Goal: Transaction & Acquisition: Book appointment/travel/reservation

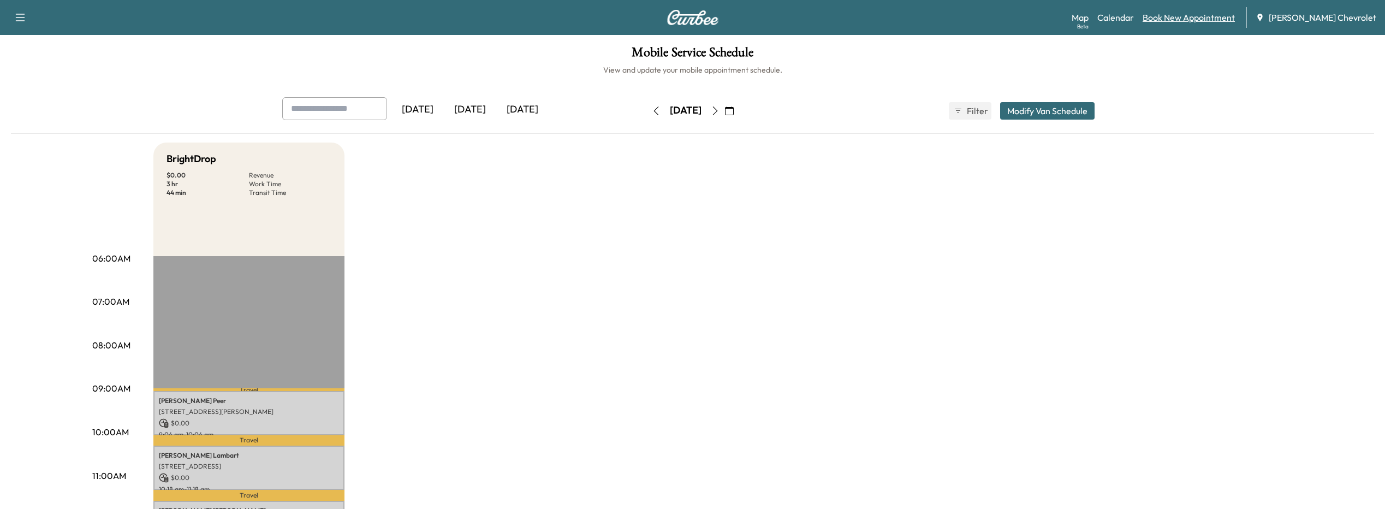
click at [1173, 17] on link "Book New Appointment" at bounding box center [1189, 17] width 92 height 13
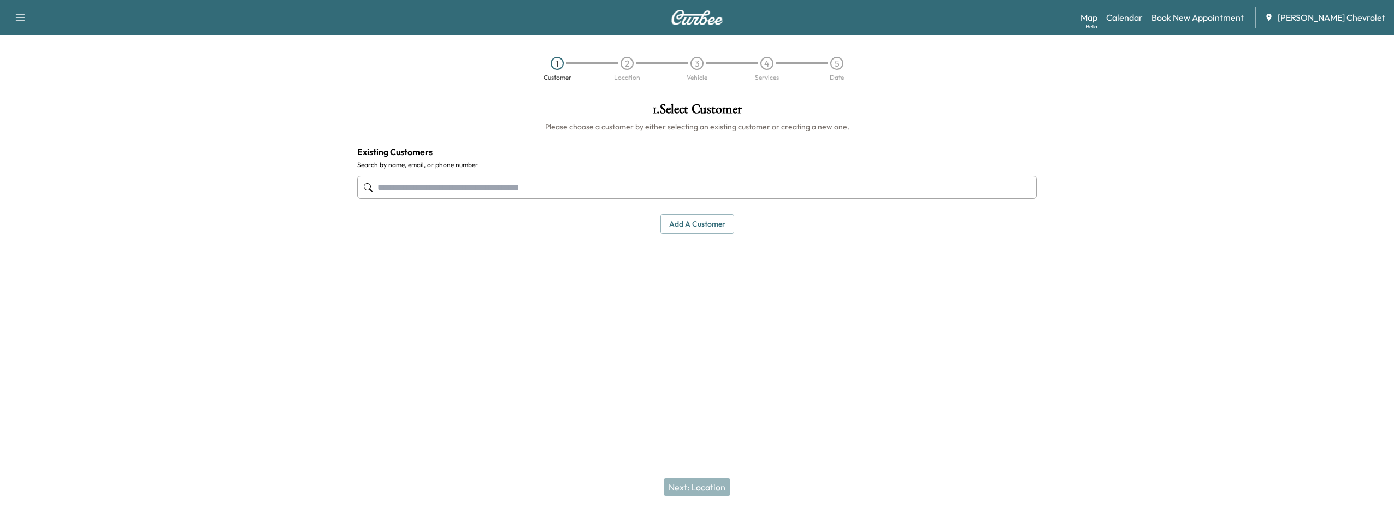
drag, startPoint x: 406, startPoint y: 180, endPoint x: 404, endPoint y: 187, distance: 7.6
click at [405, 182] on input "text" at bounding box center [696, 187] width 679 height 23
type input "*"
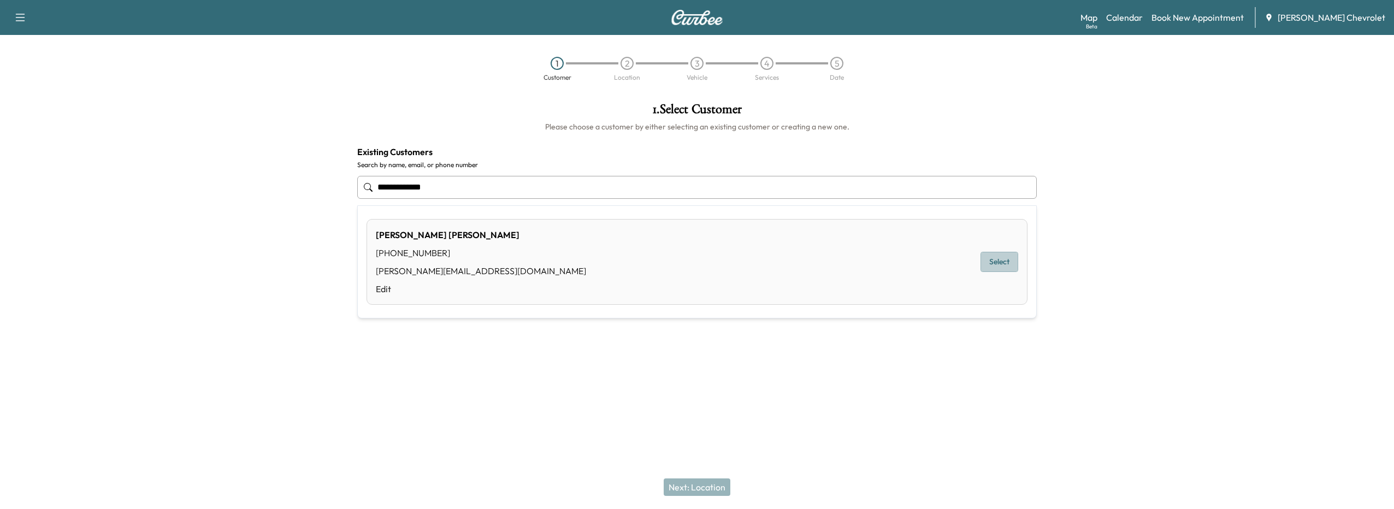
click at [992, 262] on button "Select" at bounding box center [999, 262] width 38 height 20
type input "**********"
click at [699, 489] on button "Next: Location" at bounding box center [696, 486] width 67 height 17
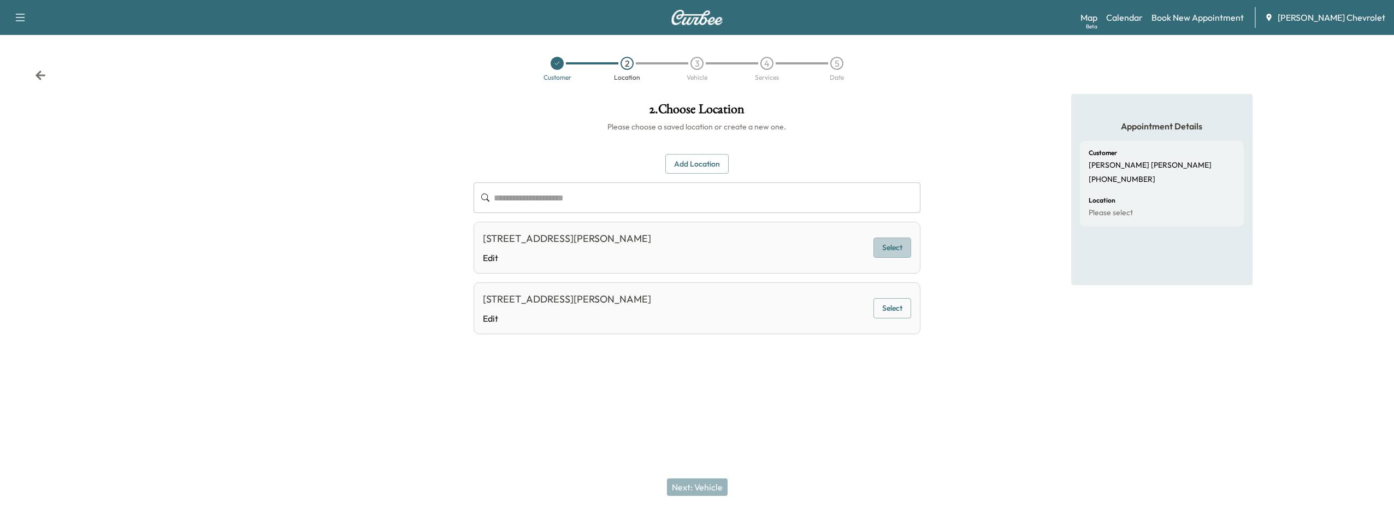
click at [891, 247] on button "Select" at bounding box center [892, 248] width 38 height 20
click at [681, 494] on button "Next: Vehicle" at bounding box center [697, 486] width 61 height 17
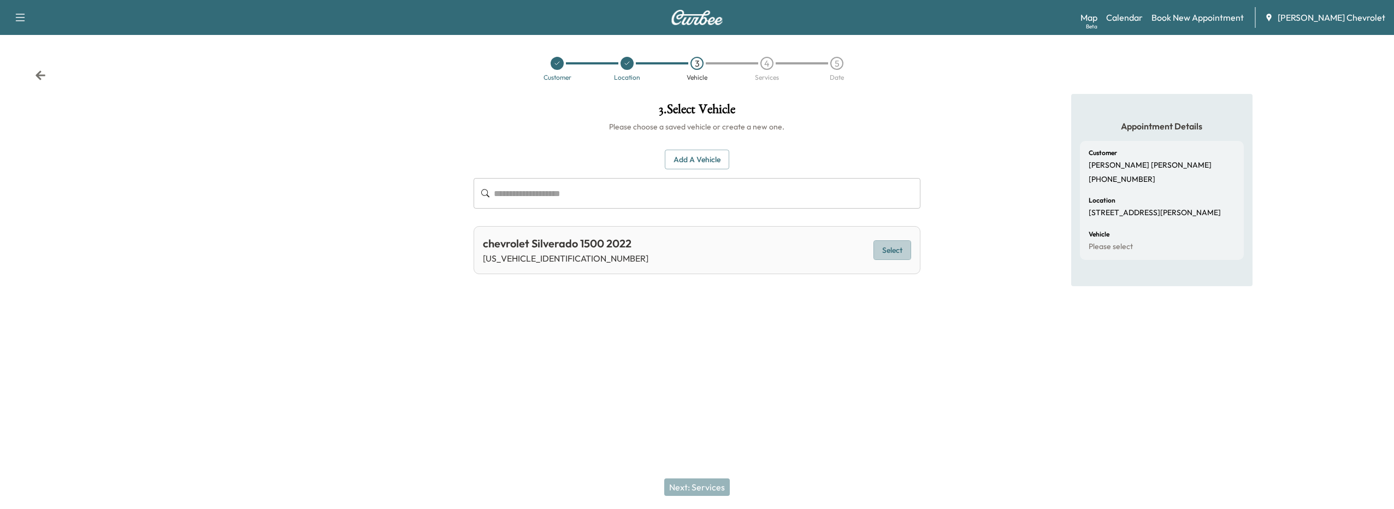
click at [904, 252] on button "Select" at bounding box center [892, 250] width 38 height 20
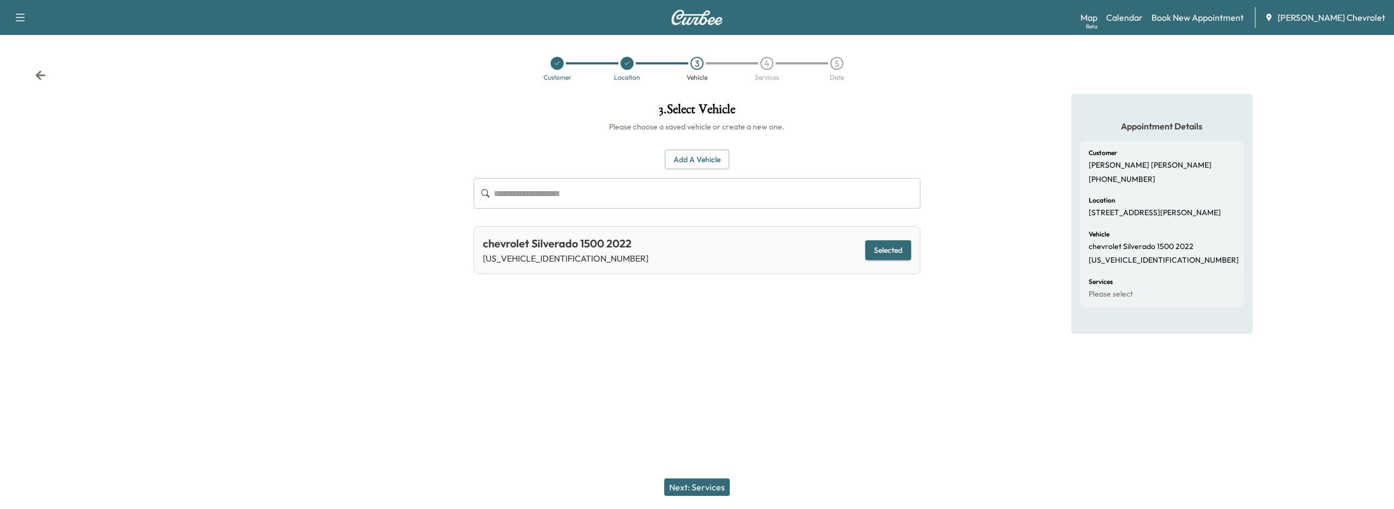
click at [714, 485] on button "Next: Services" at bounding box center [697, 486] width 66 height 17
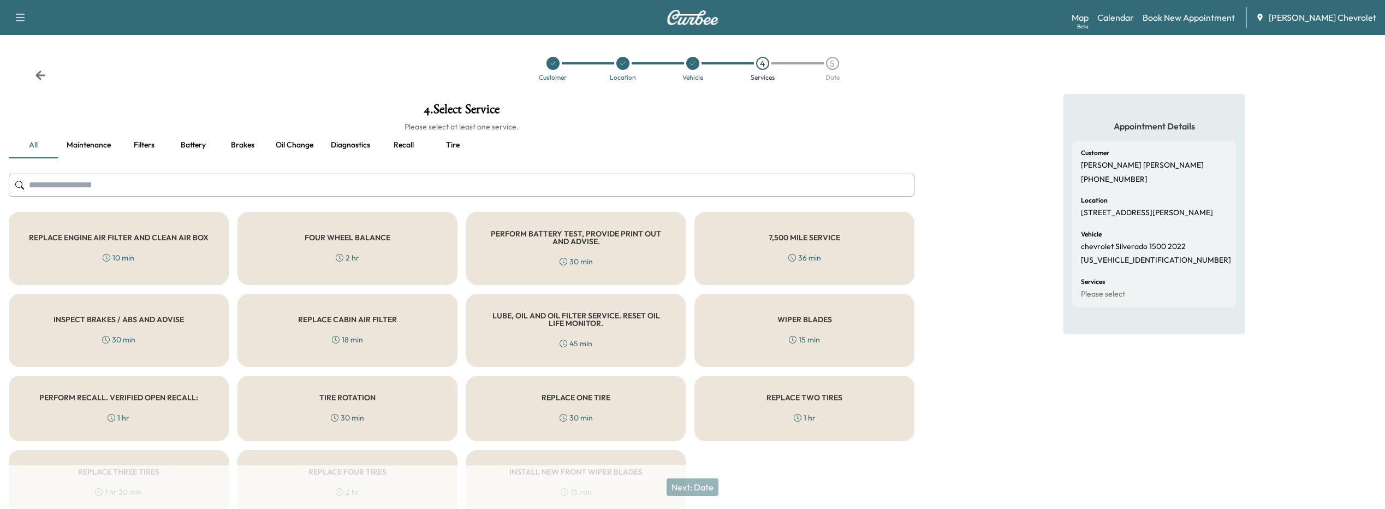
click at [147, 399] on h5 "PERFORM RECALL. VERIFIED OPEN RECALL:" at bounding box center [118, 398] width 159 height 8
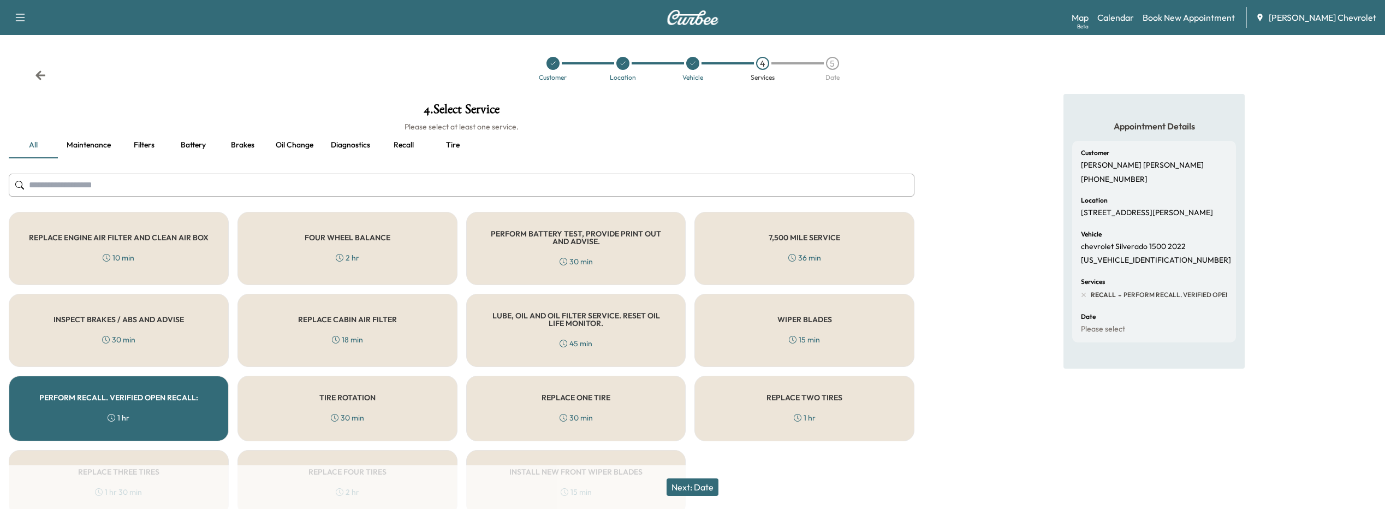
click at [696, 486] on button "Next: Date" at bounding box center [693, 486] width 52 height 17
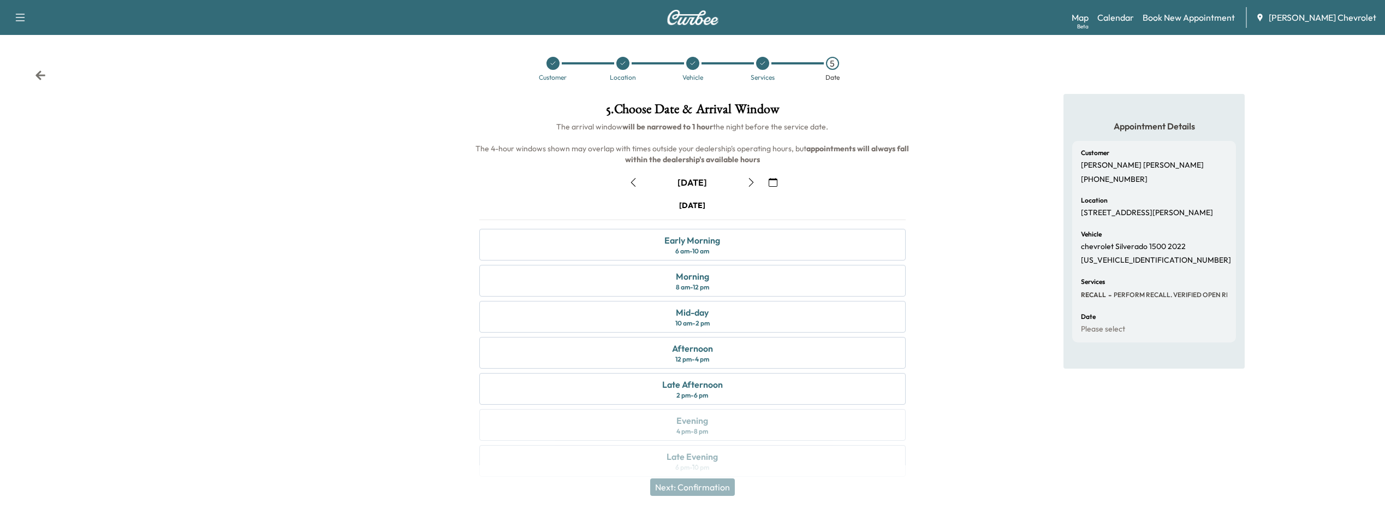
click at [774, 183] on icon "button" at bounding box center [773, 182] width 9 height 9
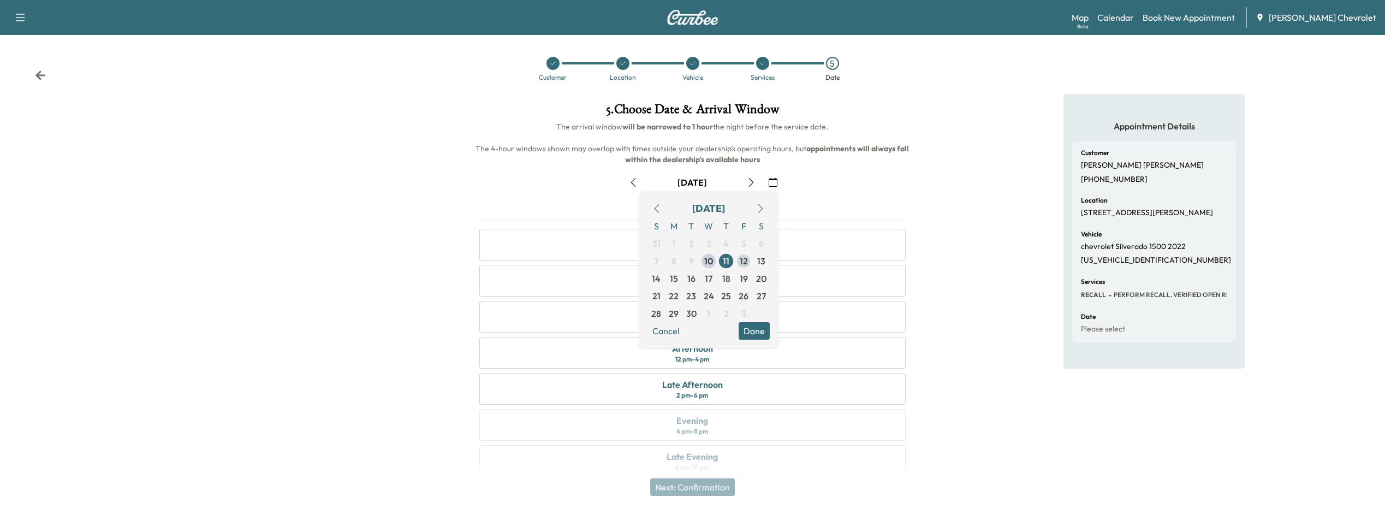
click at [744, 265] on span "12" at bounding box center [744, 260] width 8 height 13
click at [756, 327] on button "Done" at bounding box center [754, 330] width 31 height 17
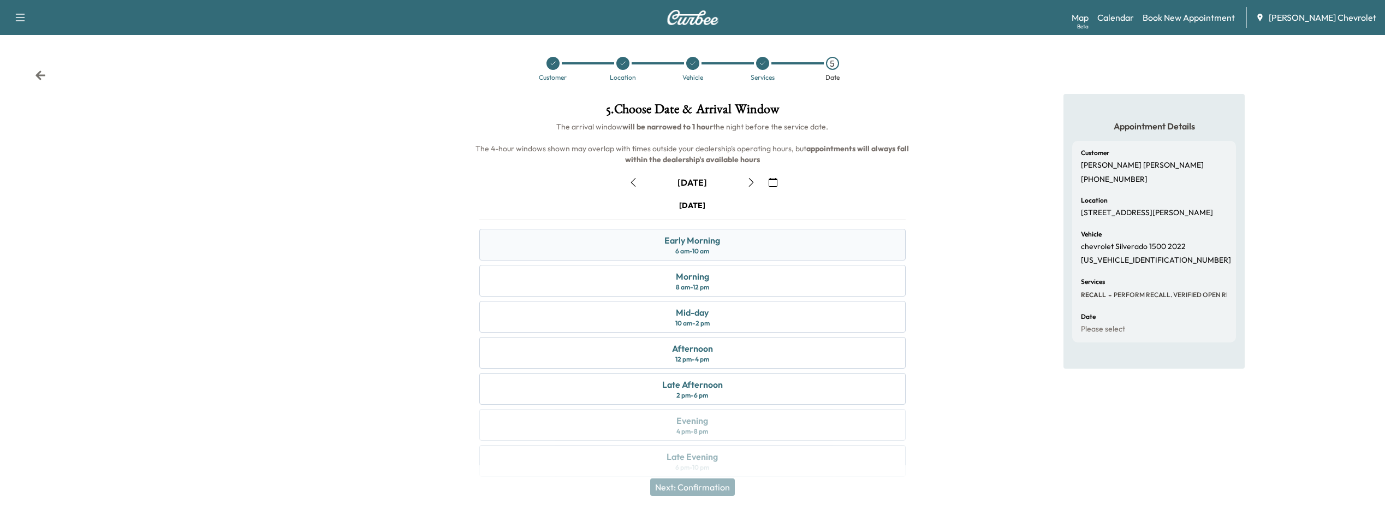
click at [739, 245] on div "Early Morning 6 am - 10 am" at bounding box center [692, 245] width 427 height 32
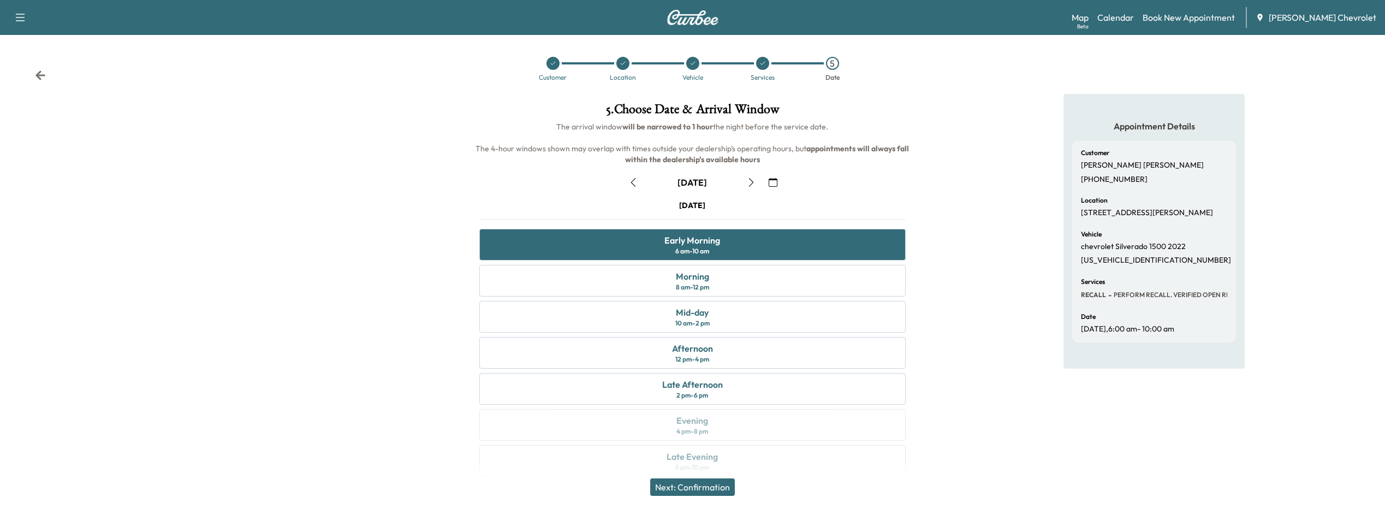
click at [713, 492] on button "Next: Confirmation" at bounding box center [692, 486] width 85 height 17
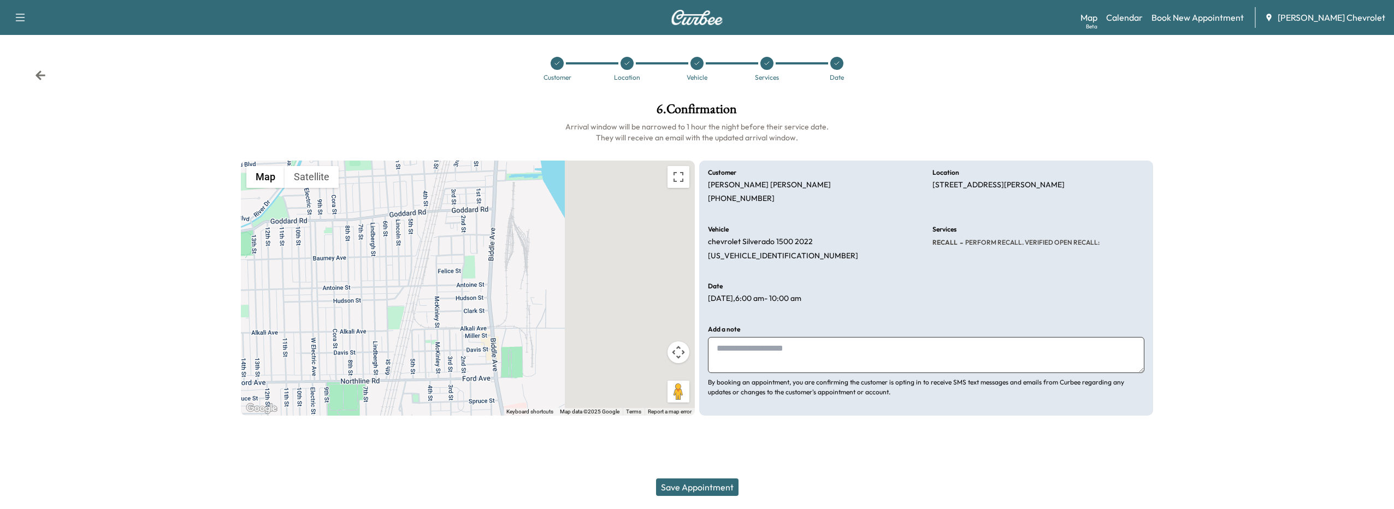
click at [705, 491] on button "Save Appointment" at bounding box center [697, 486] width 82 height 17
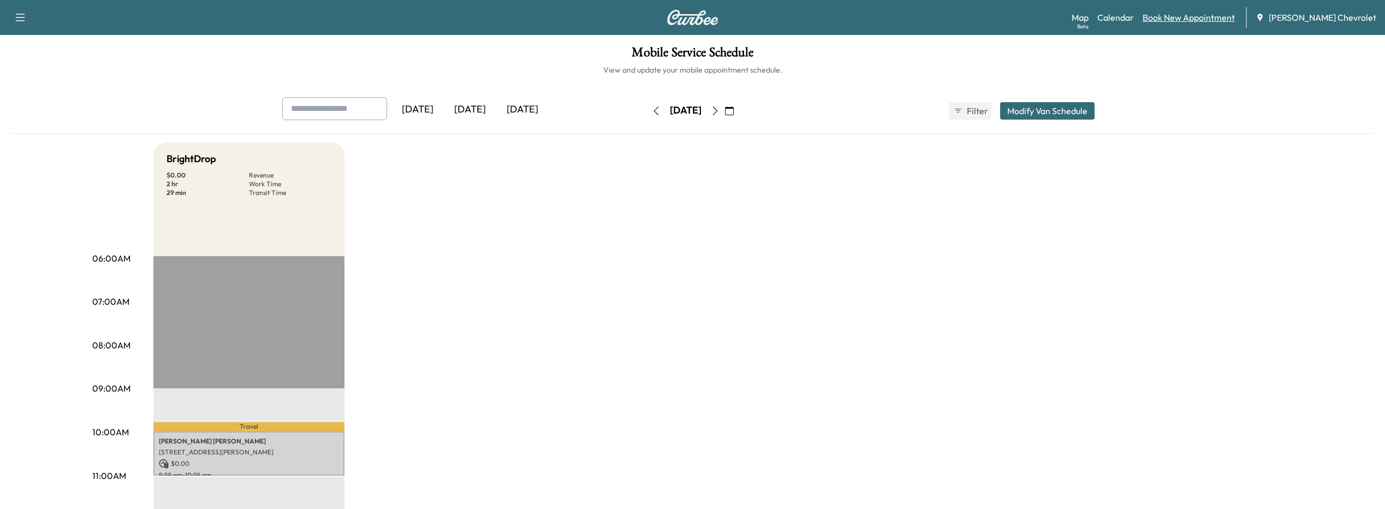
click at [1172, 17] on link "Book New Appointment" at bounding box center [1189, 17] width 92 height 13
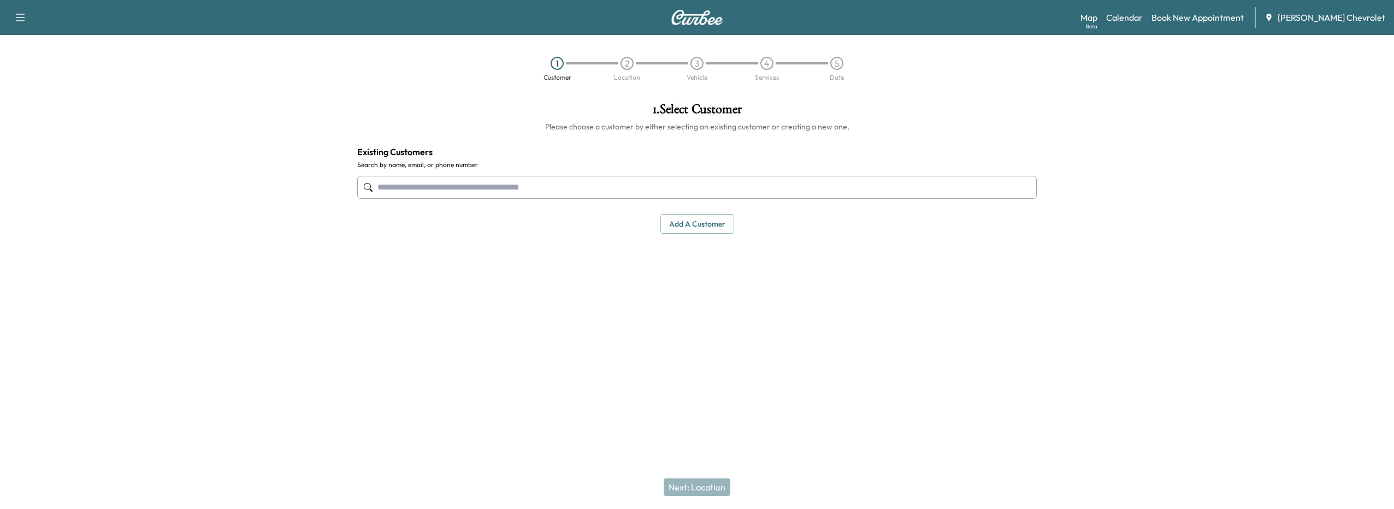
click at [377, 185] on input "text" at bounding box center [696, 187] width 679 height 23
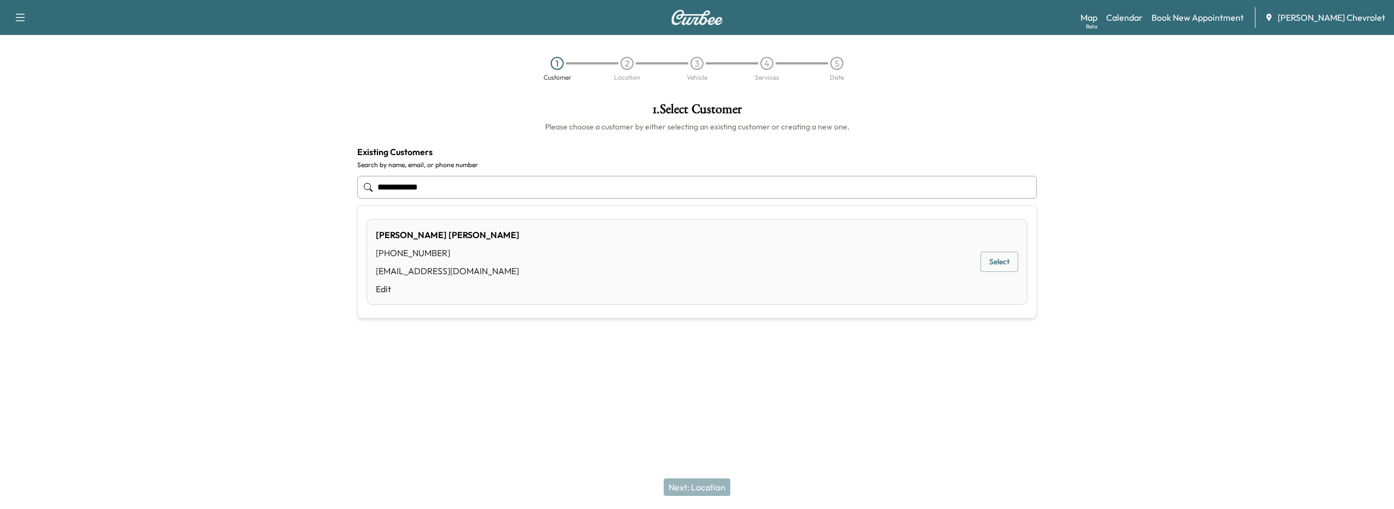
click at [993, 259] on button "Select" at bounding box center [999, 262] width 38 height 20
type input "**********"
click at [1004, 268] on button "Selected" at bounding box center [1004, 266] width 46 height 20
click at [706, 484] on button "Next: Location" at bounding box center [696, 486] width 67 height 17
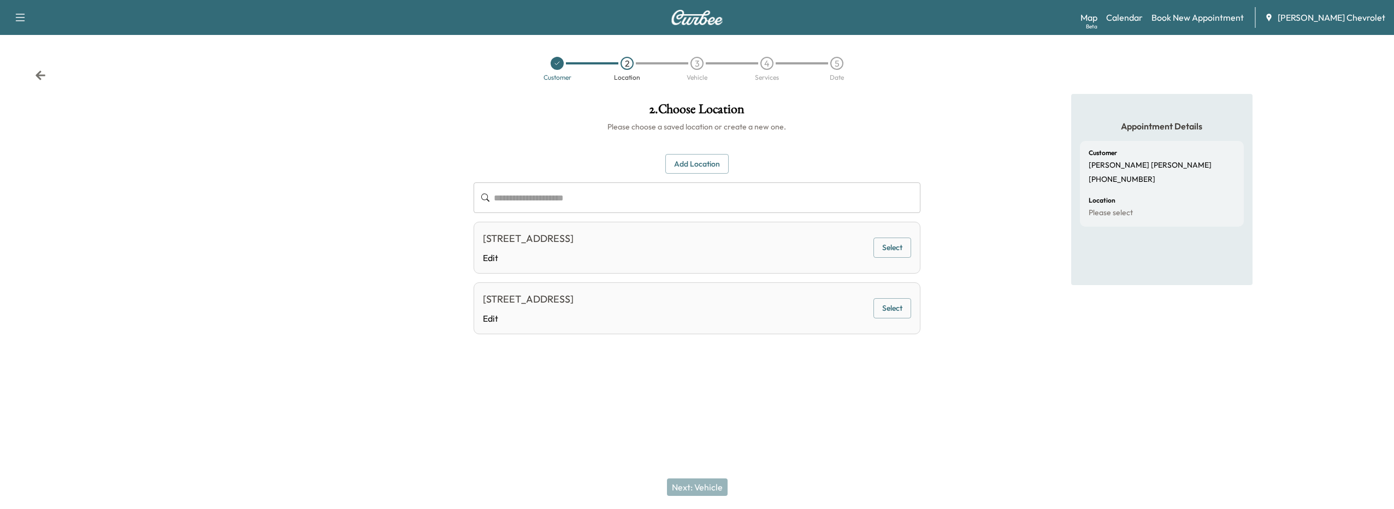
click at [897, 246] on button "Select" at bounding box center [892, 248] width 38 height 20
click at [720, 487] on button "Next: Vehicle" at bounding box center [697, 486] width 61 height 17
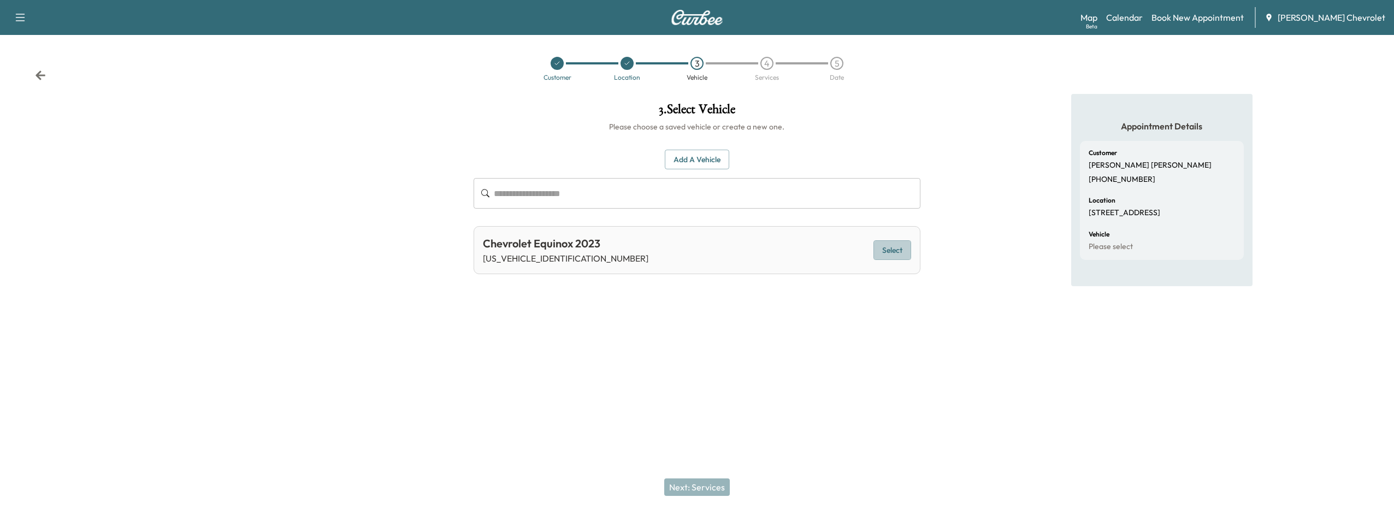
click at [888, 247] on button "Select" at bounding box center [892, 250] width 38 height 20
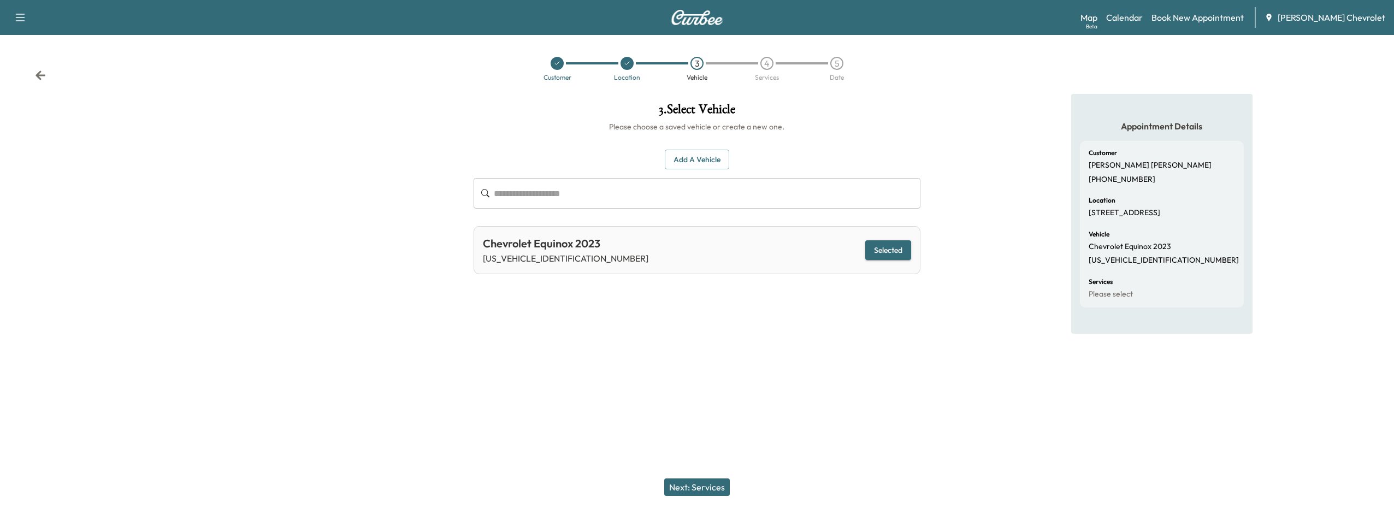
click at [707, 486] on button "Next: Services" at bounding box center [697, 486] width 66 height 17
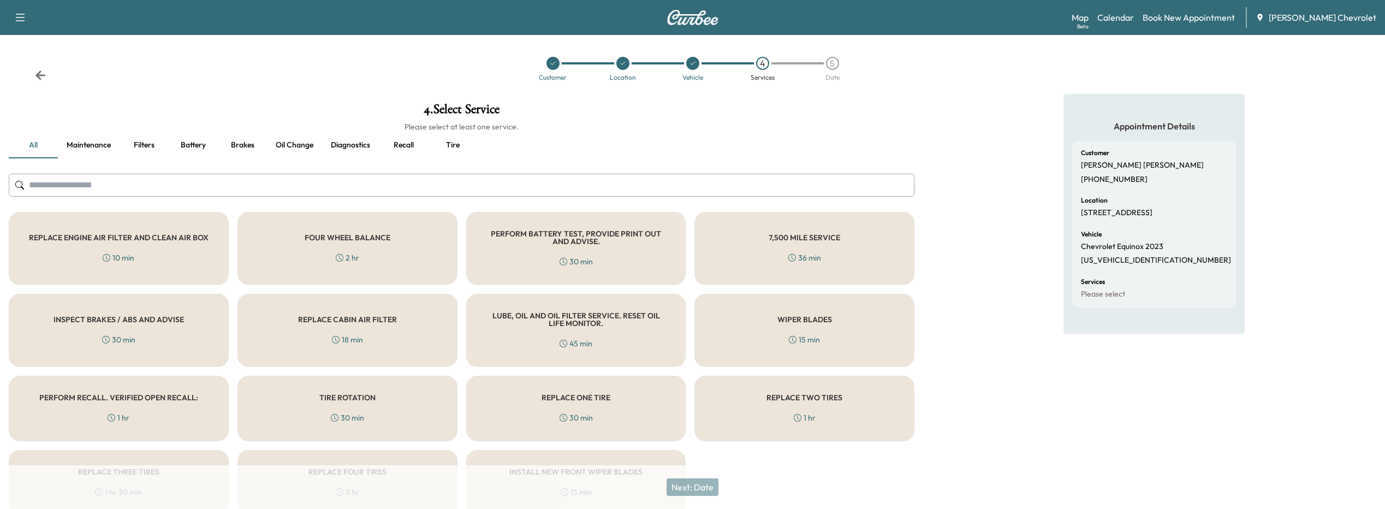
click at [79, 419] on div "PERFORM RECALL. VERIFIED OPEN RECALL: 1 hr" at bounding box center [119, 409] width 220 height 66
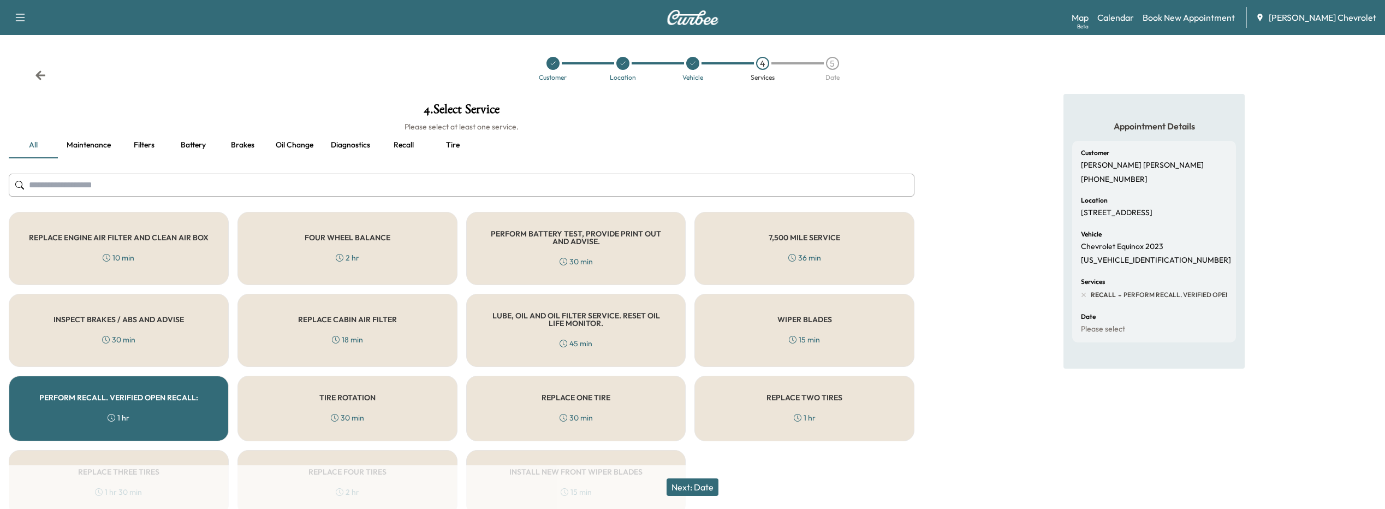
click at [677, 486] on button "Next: Date" at bounding box center [693, 486] width 52 height 17
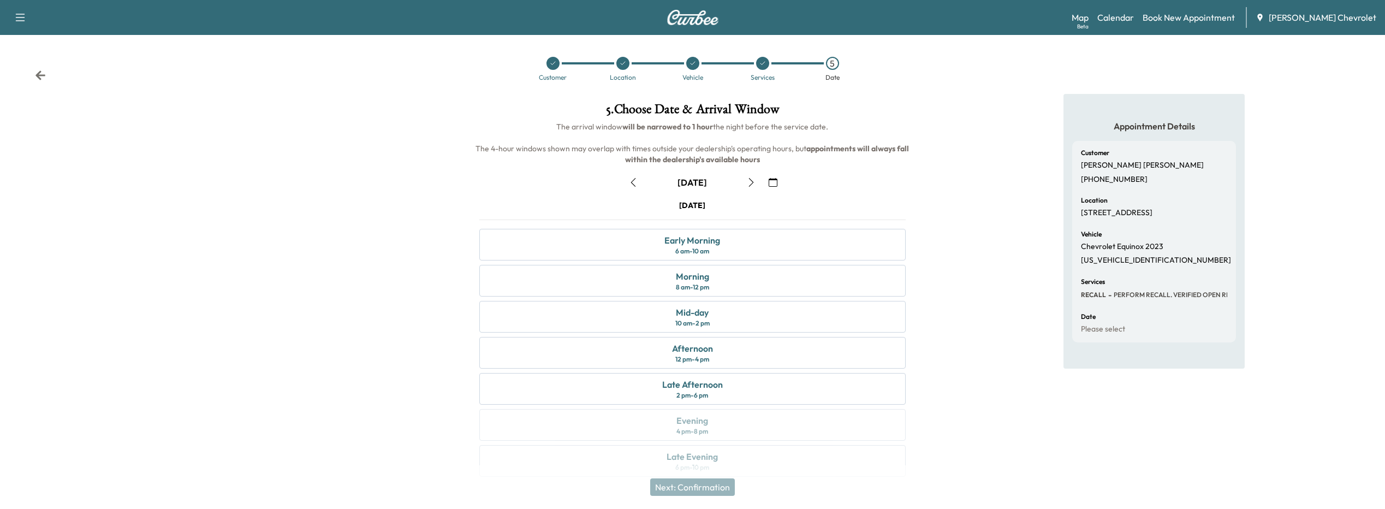
click at [774, 183] on icon "button" at bounding box center [773, 182] width 9 height 9
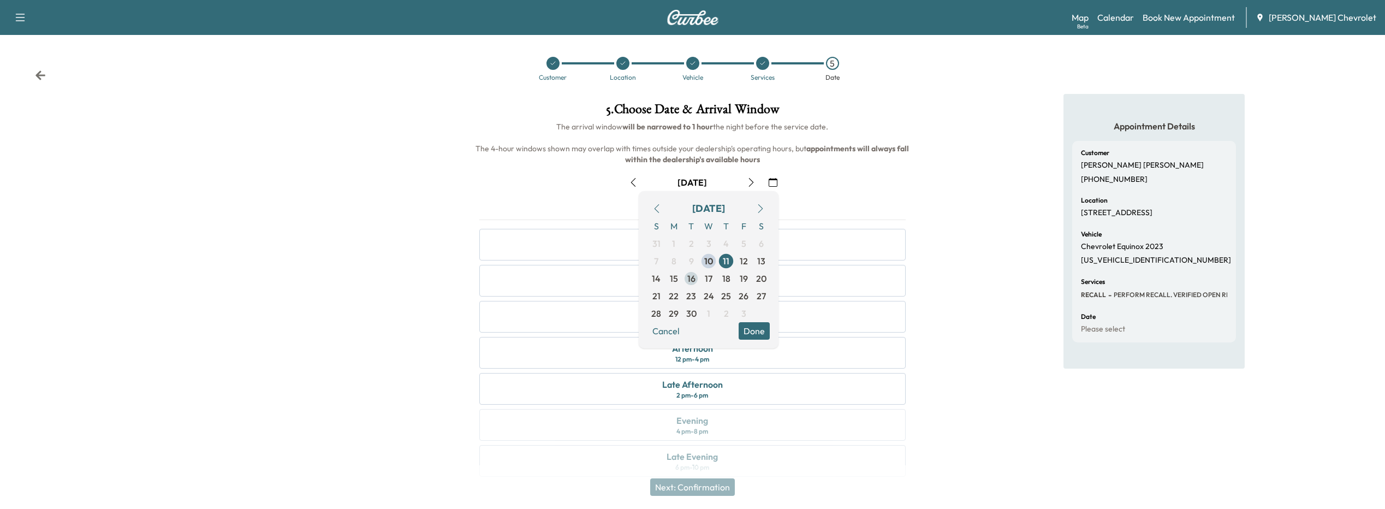
click at [688, 281] on span "16" at bounding box center [691, 278] width 8 height 13
click at [747, 335] on button "Done" at bounding box center [754, 330] width 31 height 17
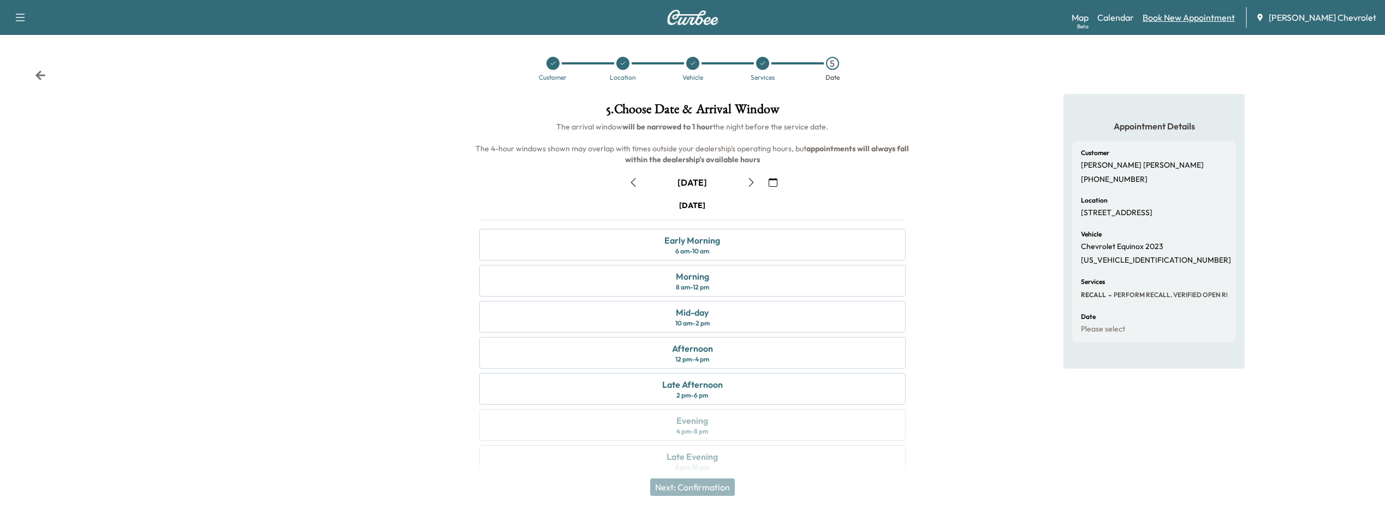
click at [1221, 19] on link "Book New Appointment" at bounding box center [1189, 17] width 92 height 13
click at [1210, 14] on link "Book New Appointment" at bounding box center [1189, 17] width 92 height 13
click at [1131, 17] on link "Calendar" at bounding box center [1116, 17] width 37 height 13
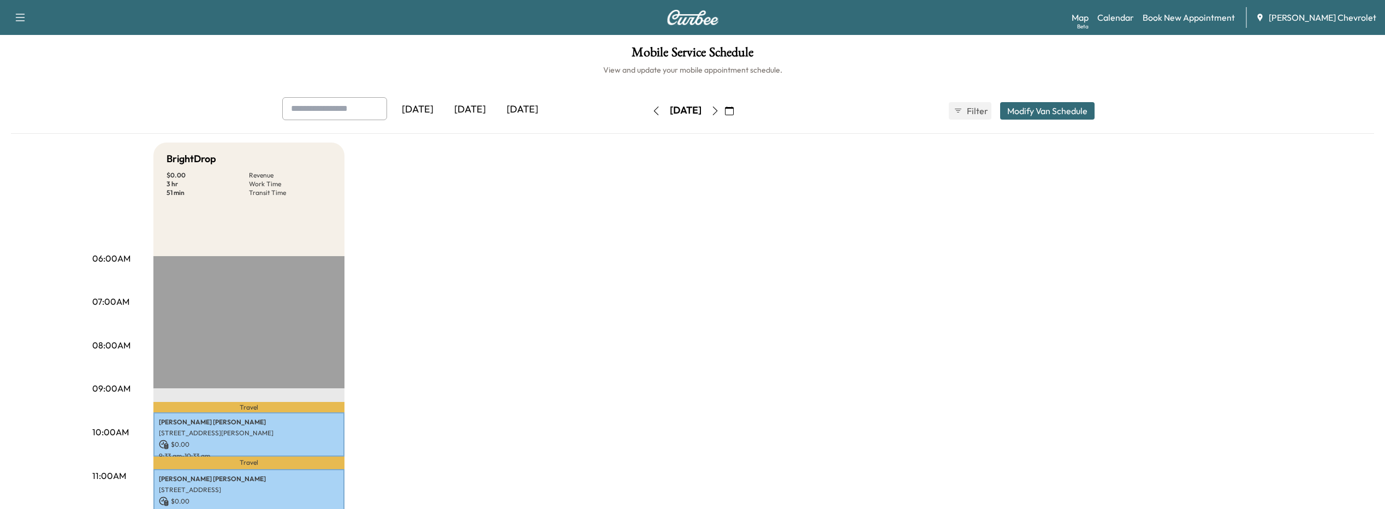
click at [734, 110] on icon "button" at bounding box center [729, 110] width 9 height 9
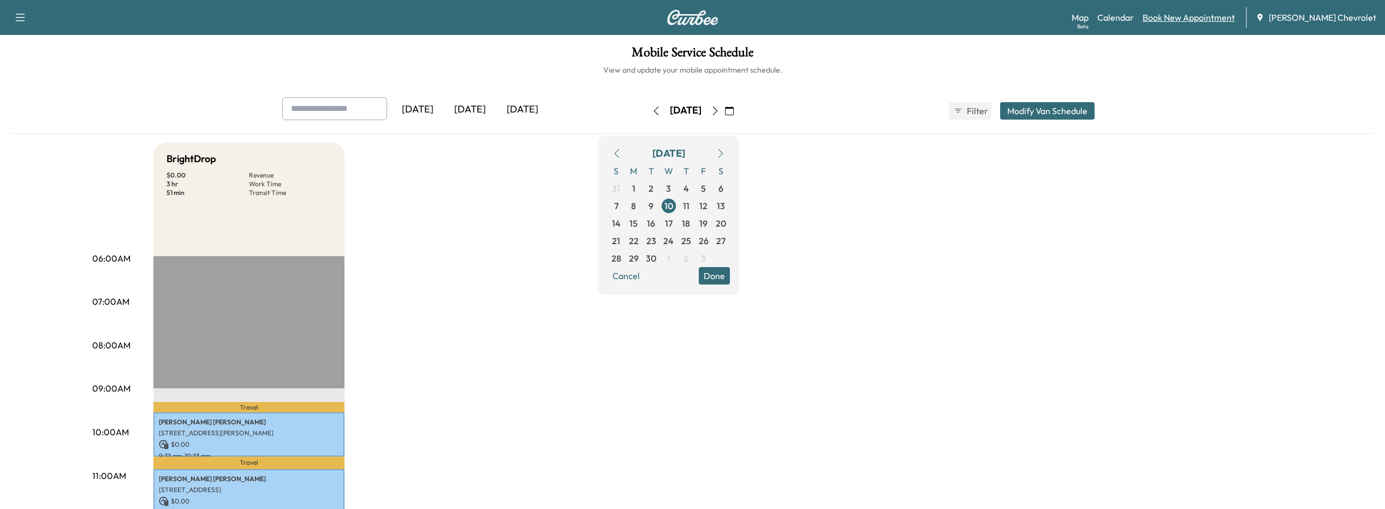
click at [1202, 15] on link "Book New Appointment" at bounding box center [1189, 17] width 92 height 13
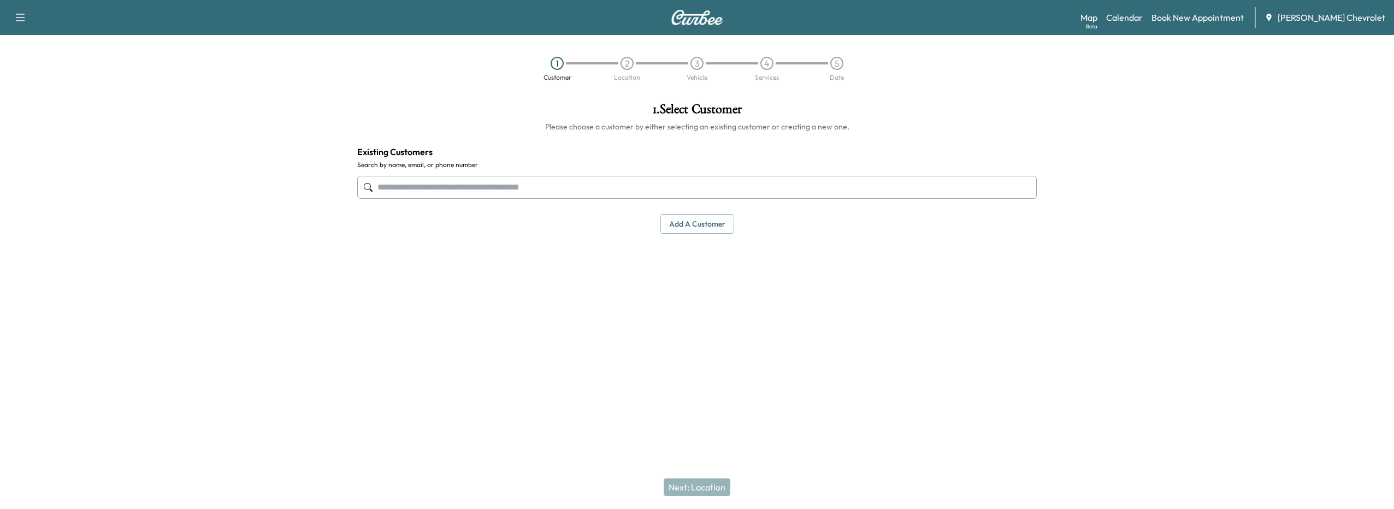
click at [403, 194] on input "text" at bounding box center [696, 187] width 679 height 23
drag, startPoint x: 377, startPoint y: 187, endPoint x: 507, endPoint y: 182, distance: 129.5
click at [507, 182] on input "text" at bounding box center [696, 187] width 679 height 23
click at [378, 186] on input "text" at bounding box center [696, 187] width 679 height 23
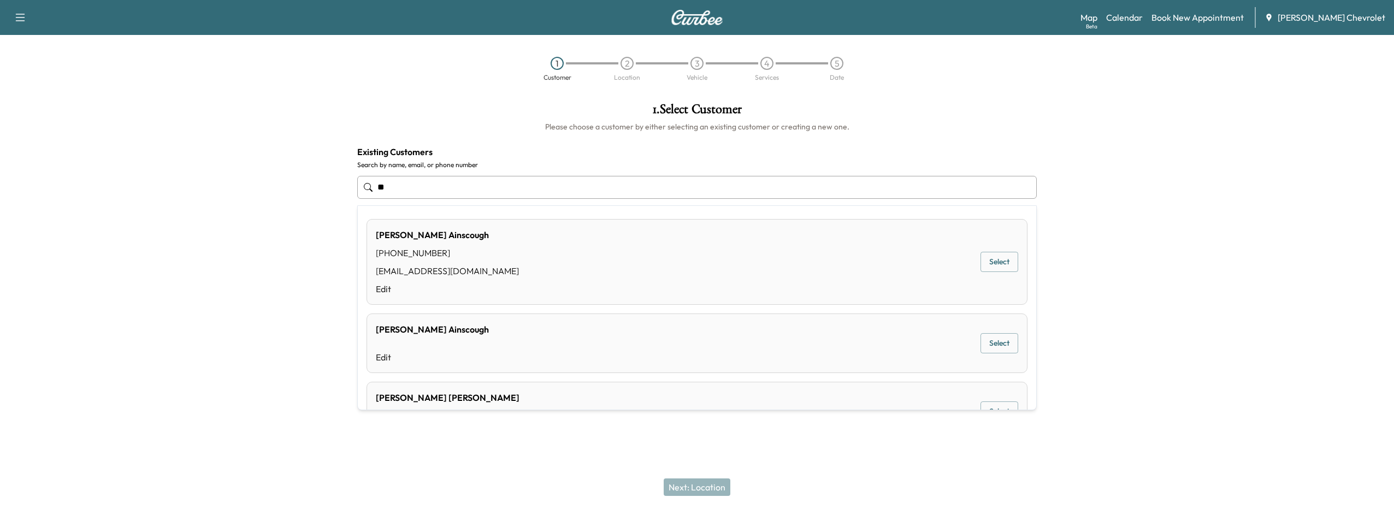
type input "*"
type input "**********"
drag, startPoint x: 432, startPoint y: 199, endPoint x: 420, endPoint y: 194, distance: 12.7
click at [420, 194] on div "**********" at bounding box center [696, 187] width 679 height 36
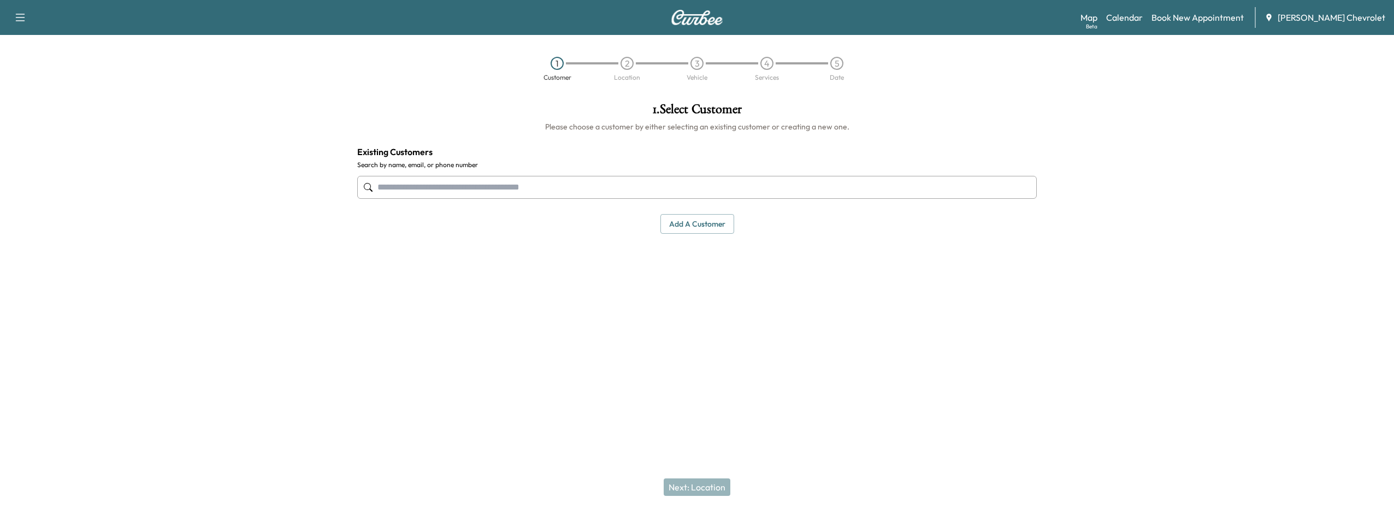
drag, startPoint x: 421, startPoint y: 188, endPoint x: 696, endPoint y: 485, distance: 404.6
click at [618, 413] on div "Support Log Out Map Beta Calendar Book New Appointment [PERSON_NAME] Chevrolet …" at bounding box center [697, 254] width 1394 height 509
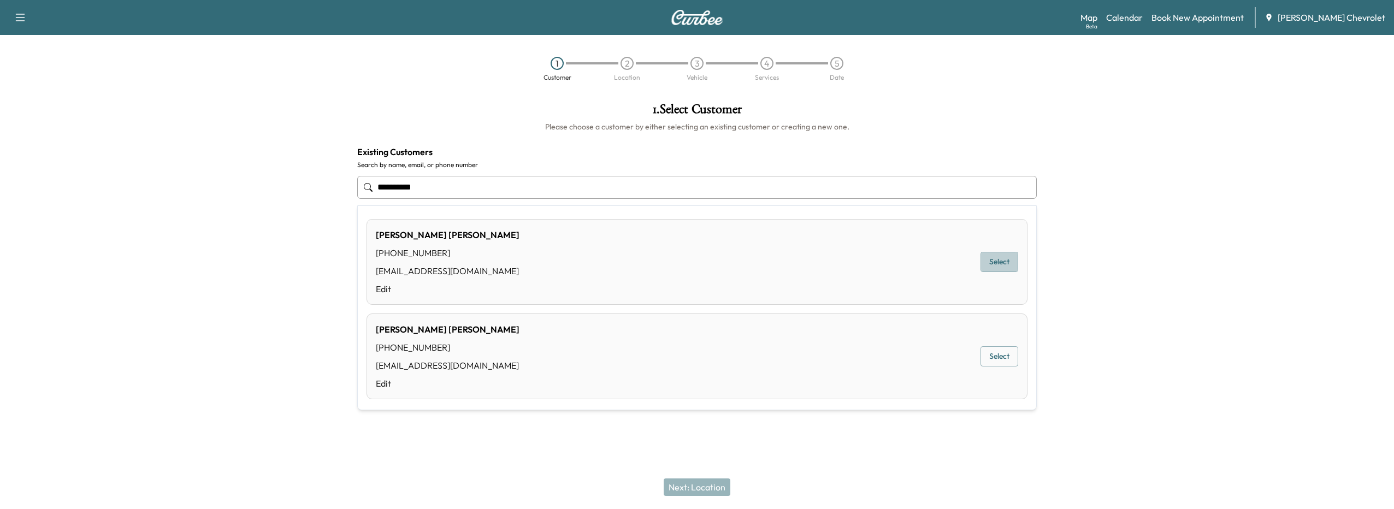
click at [1001, 258] on button "Select" at bounding box center [999, 262] width 38 height 20
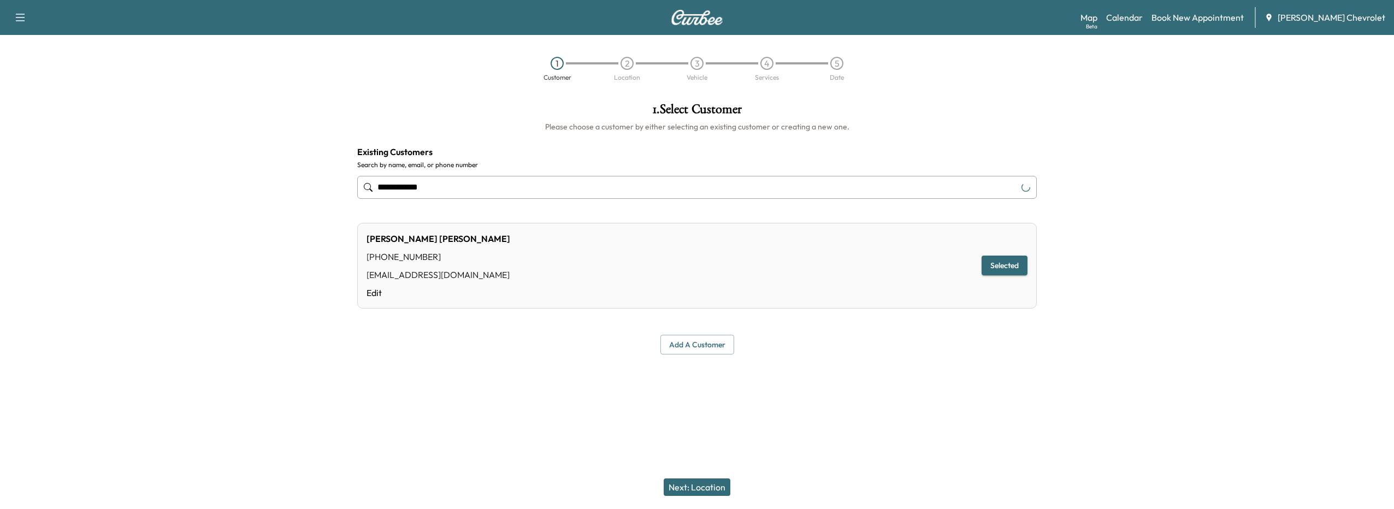
type input "**********"
click at [699, 492] on button "Next: Location" at bounding box center [696, 486] width 67 height 17
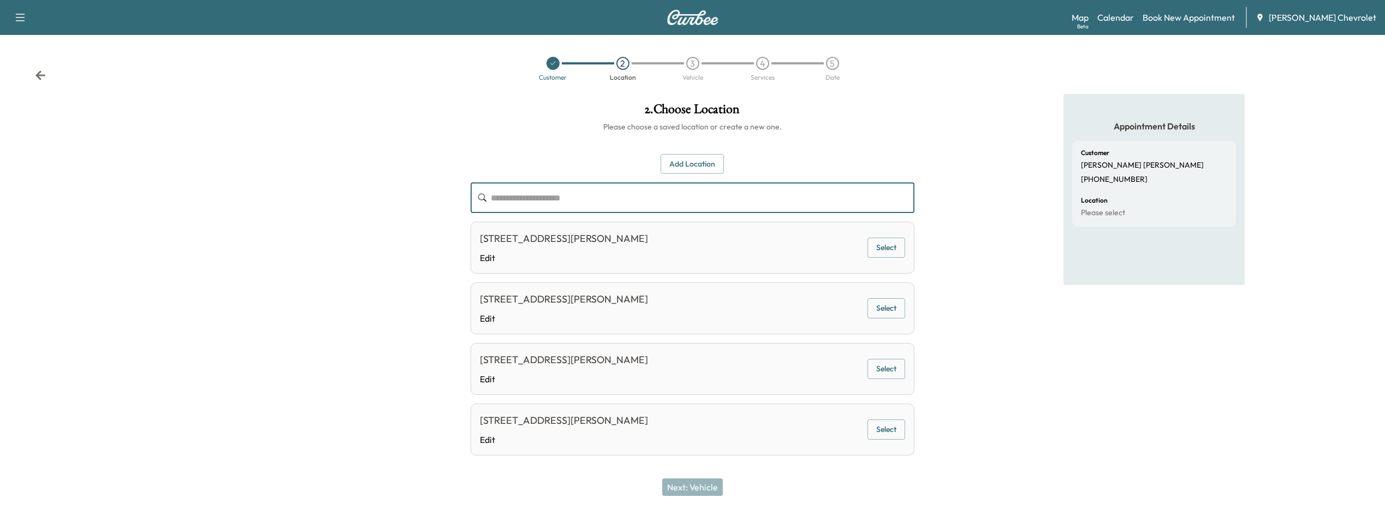
click at [539, 206] on input "text" at bounding box center [703, 197] width 424 height 31
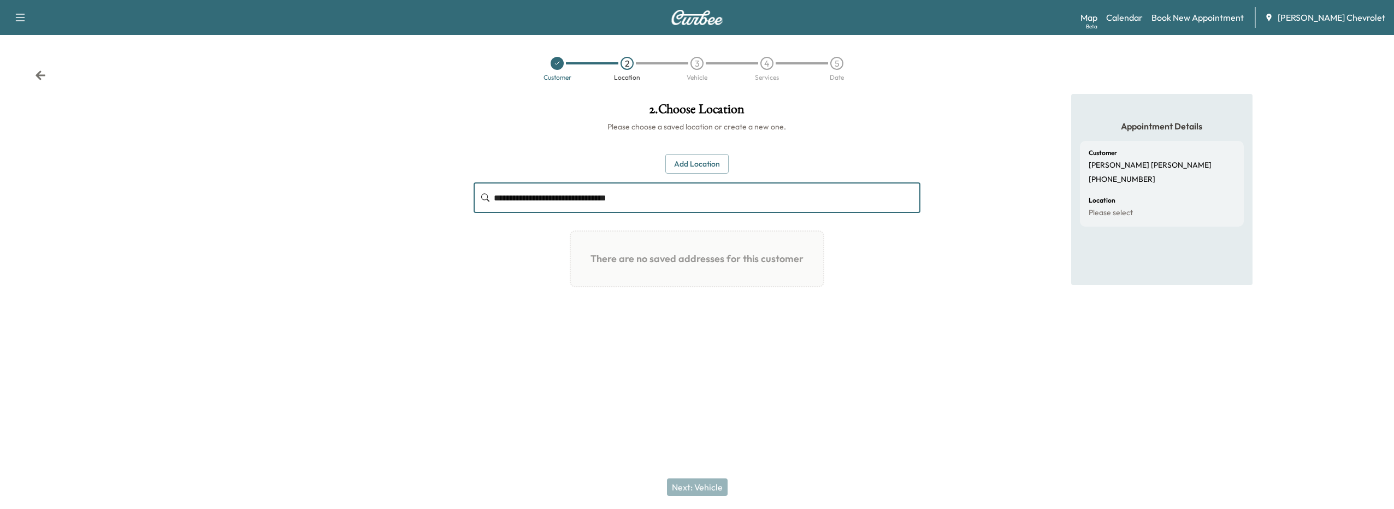
type input "**********"
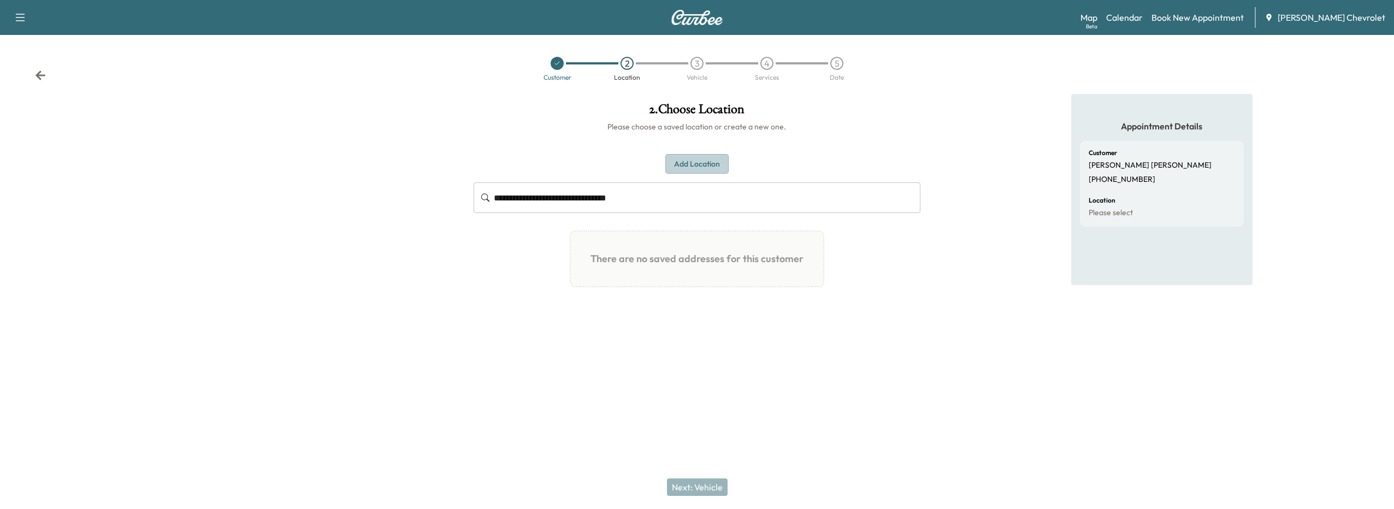
click at [698, 161] on button "Add Location" at bounding box center [696, 164] width 63 height 20
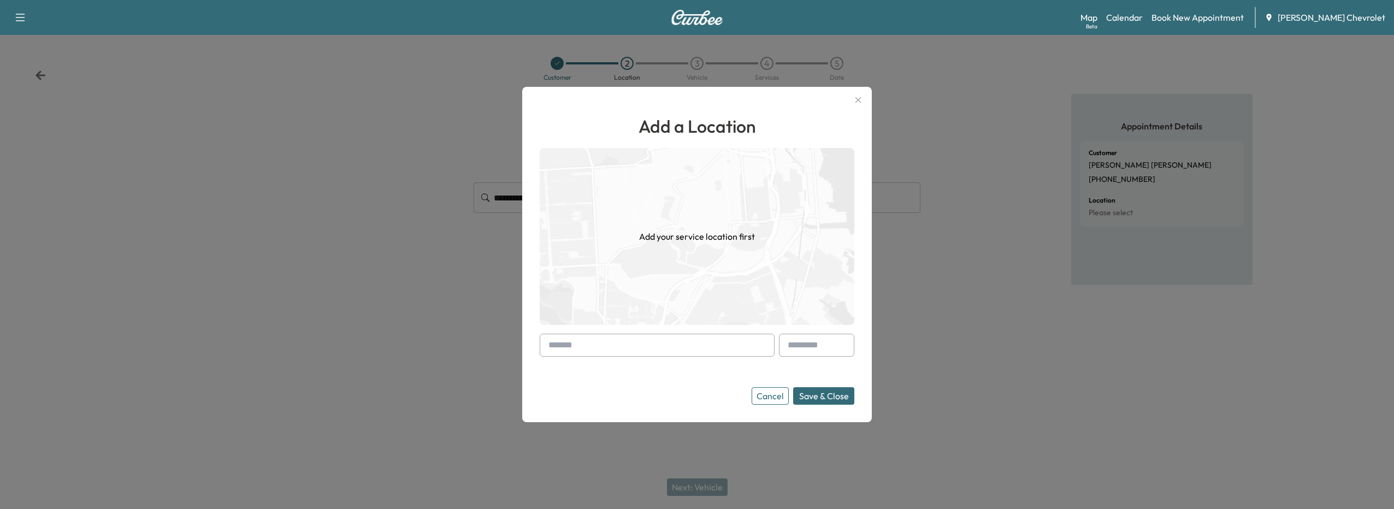
click at [589, 350] on input "text" at bounding box center [656, 345] width 235 height 23
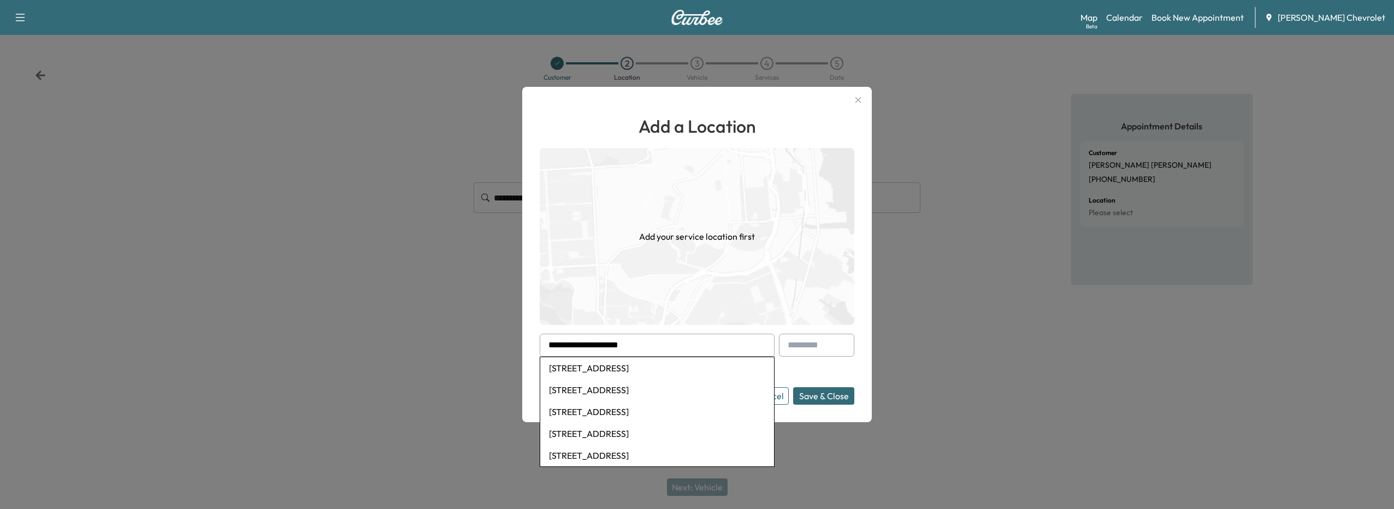
click at [592, 364] on li "[STREET_ADDRESS]" at bounding box center [657, 368] width 234 height 22
type input "**********"
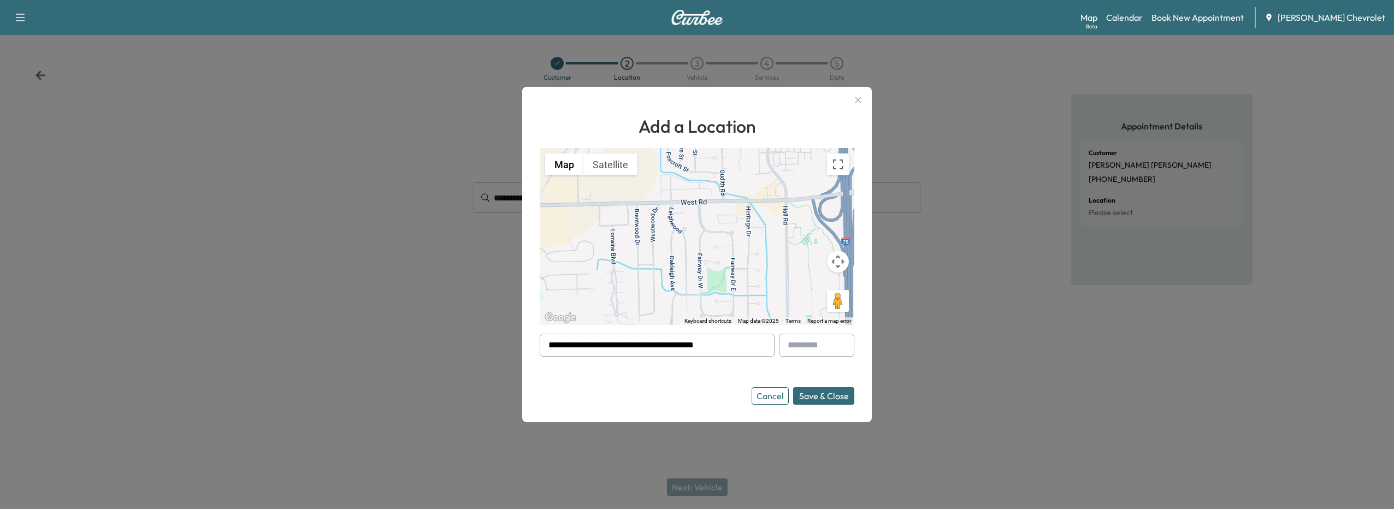
click at [838, 395] on button "Save & Close" at bounding box center [823, 395] width 61 height 17
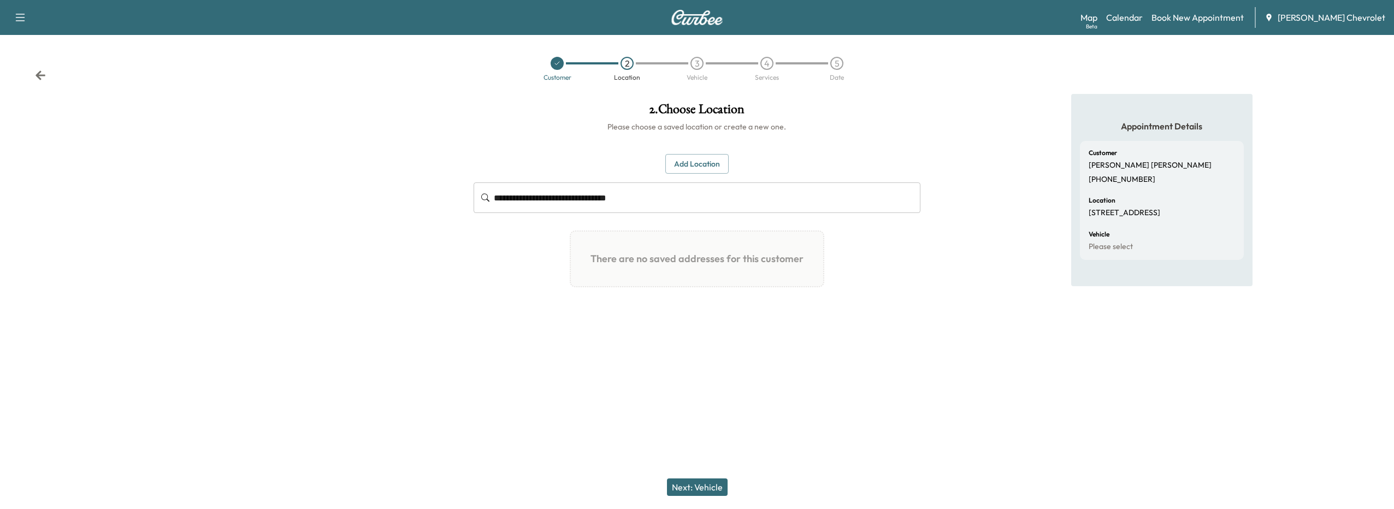
click at [711, 487] on button "Next: Vehicle" at bounding box center [697, 486] width 61 height 17
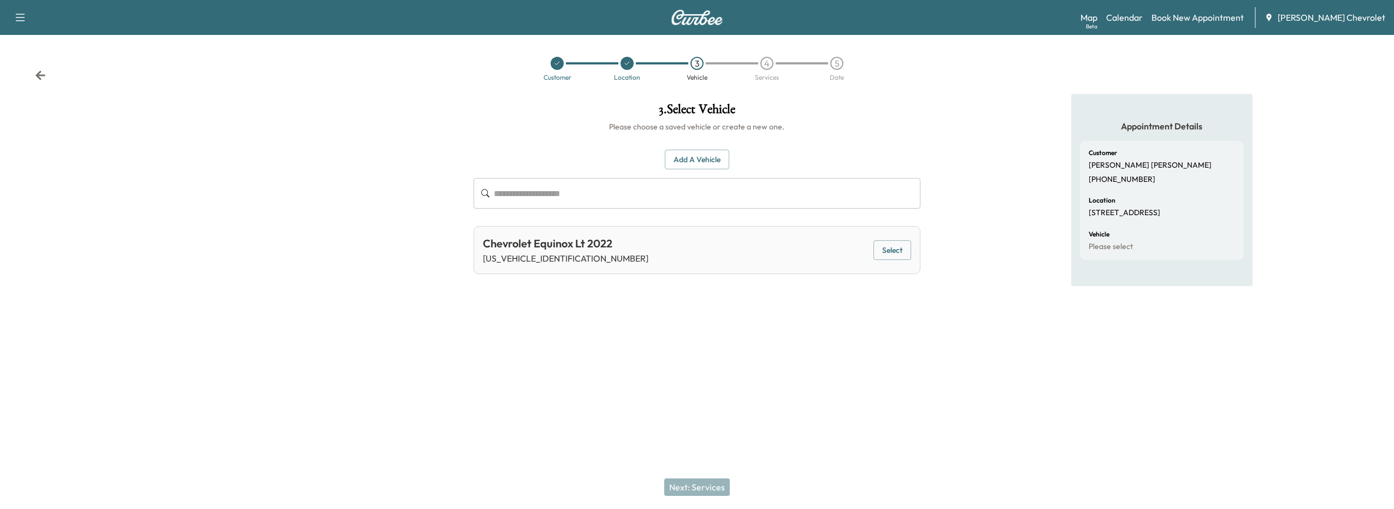
click at [897, 256] on button "Select" at bounding box center [892, 250] width 38 height 20
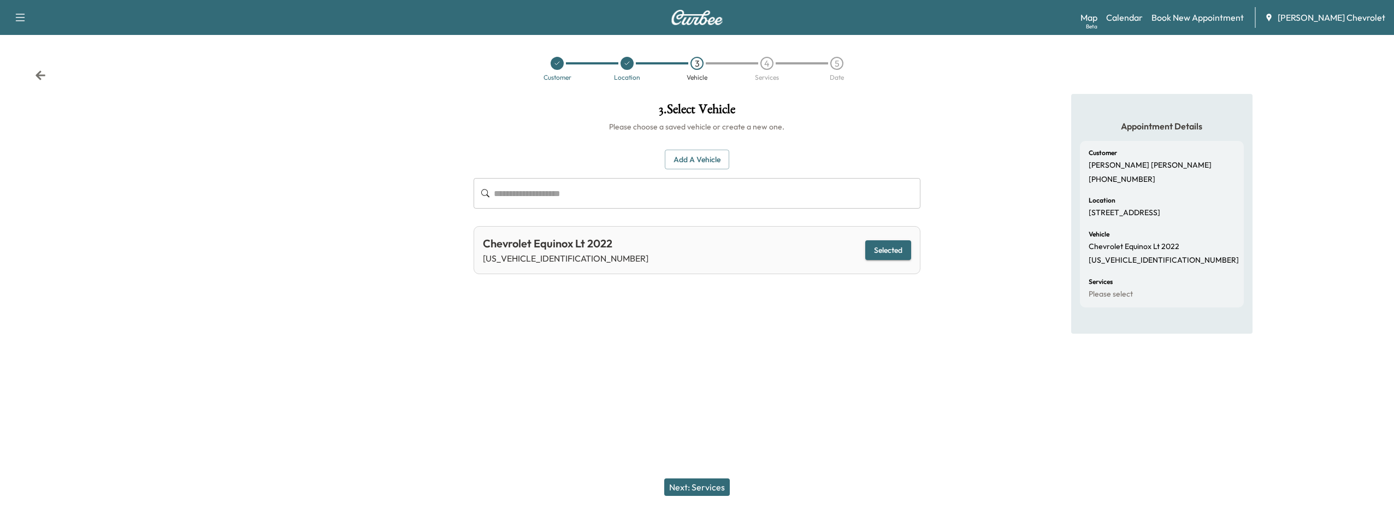
click at [687, 484] on button "Next: Services" at bounding box center [697, 486] width 66 height 17
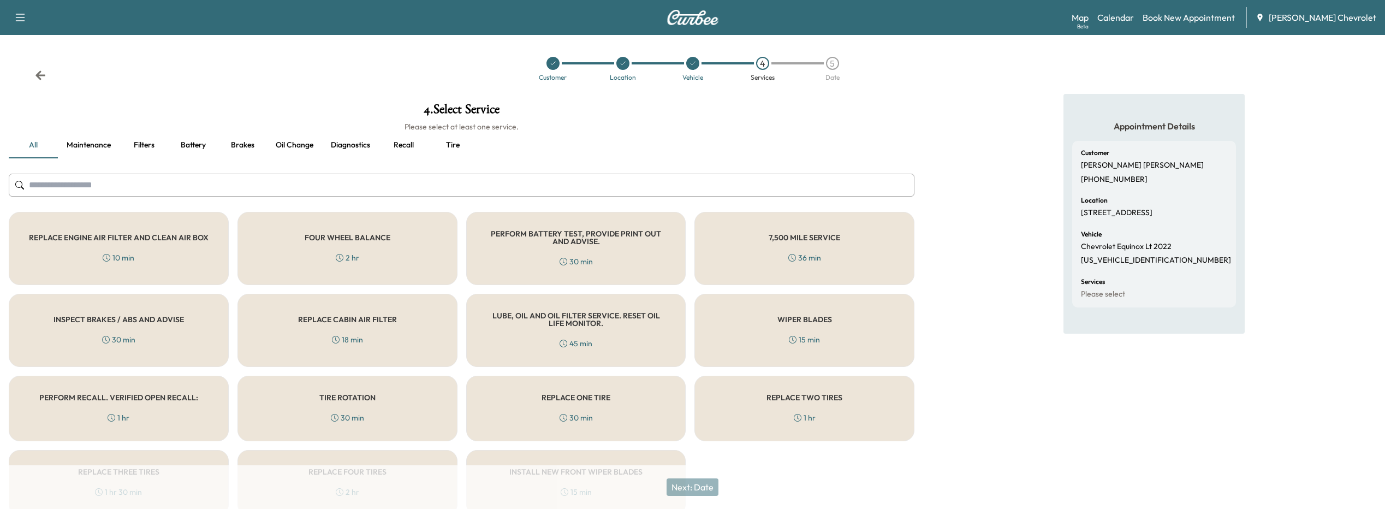
click at [147, 405] on div "PERFORM RECALL. VERIFIED OPEN RECALL: 1 hr" at bounding box center [119, 409] width 220 height 66
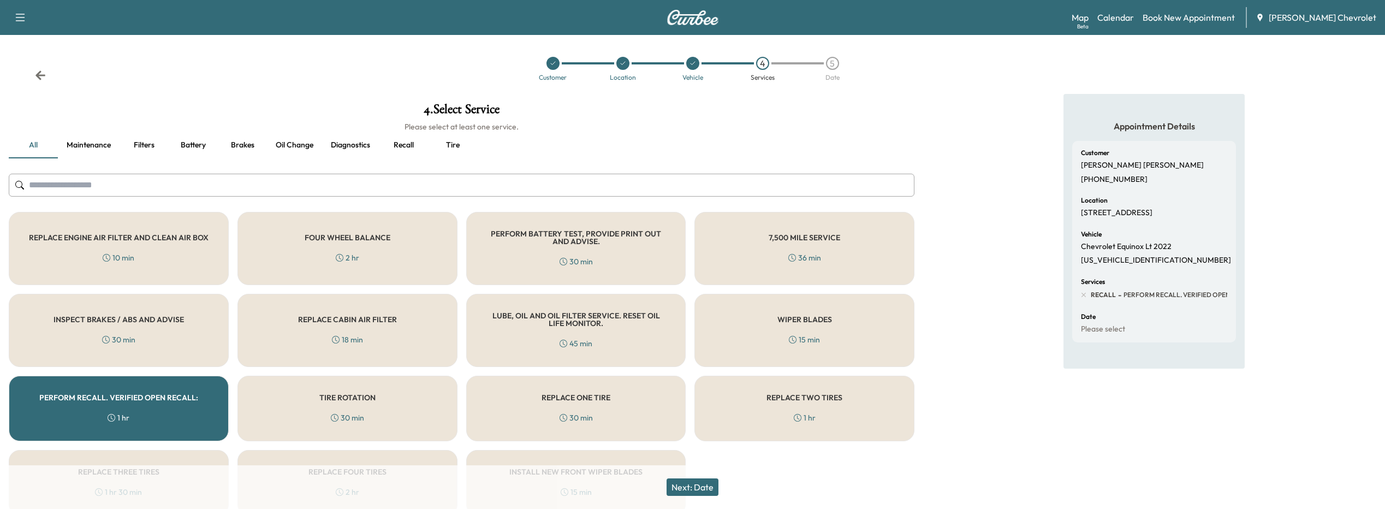
click at [710, 490] on button "Next: Date" at bounding box center [693, 486] width 52 height 17
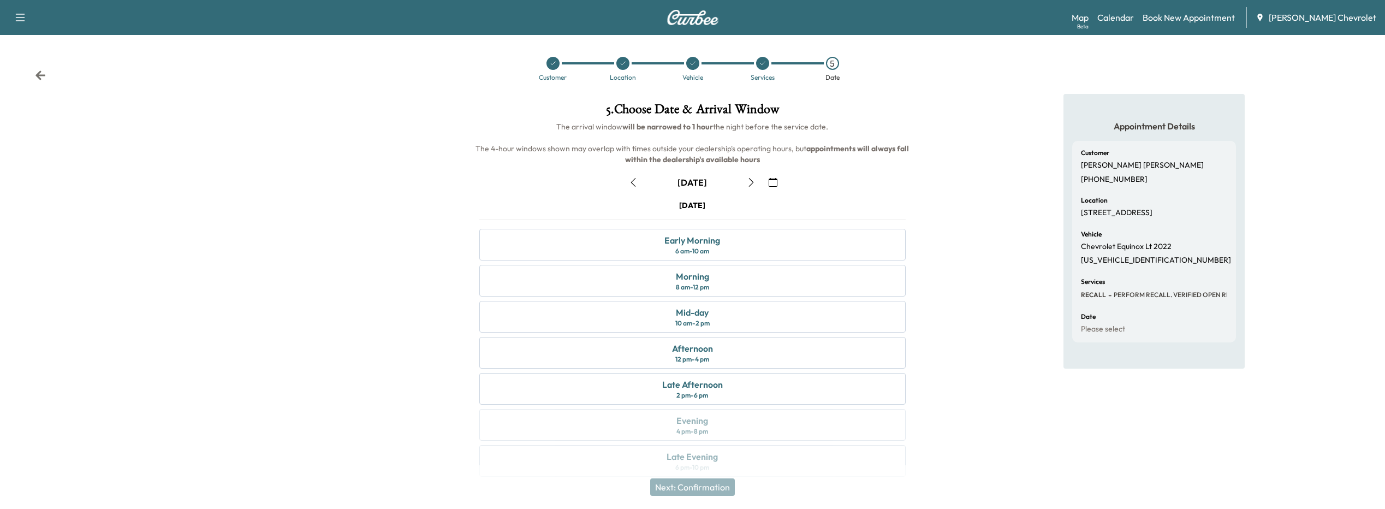
click at [769, 182] on icon "button" at bounding box center [773, 182] width 9 height 9
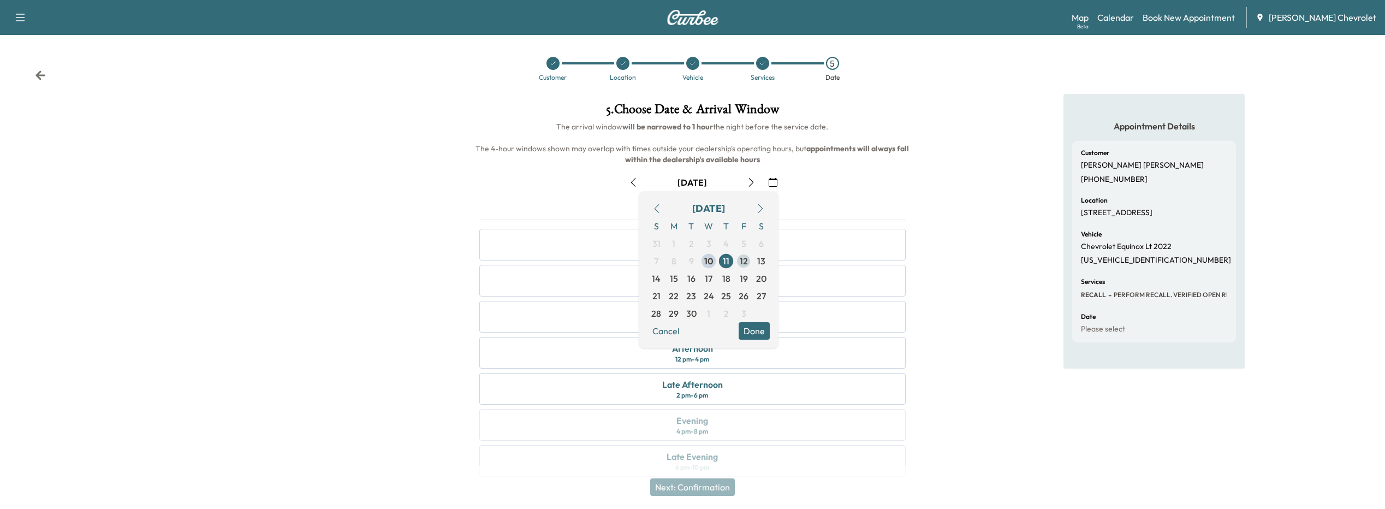
click at [742, 262] on span "12" at bounding box center [744, 260] width 8 height 13
click at [755, 328] on button "Done" at bounding box center [754, 330] width 31 height 17
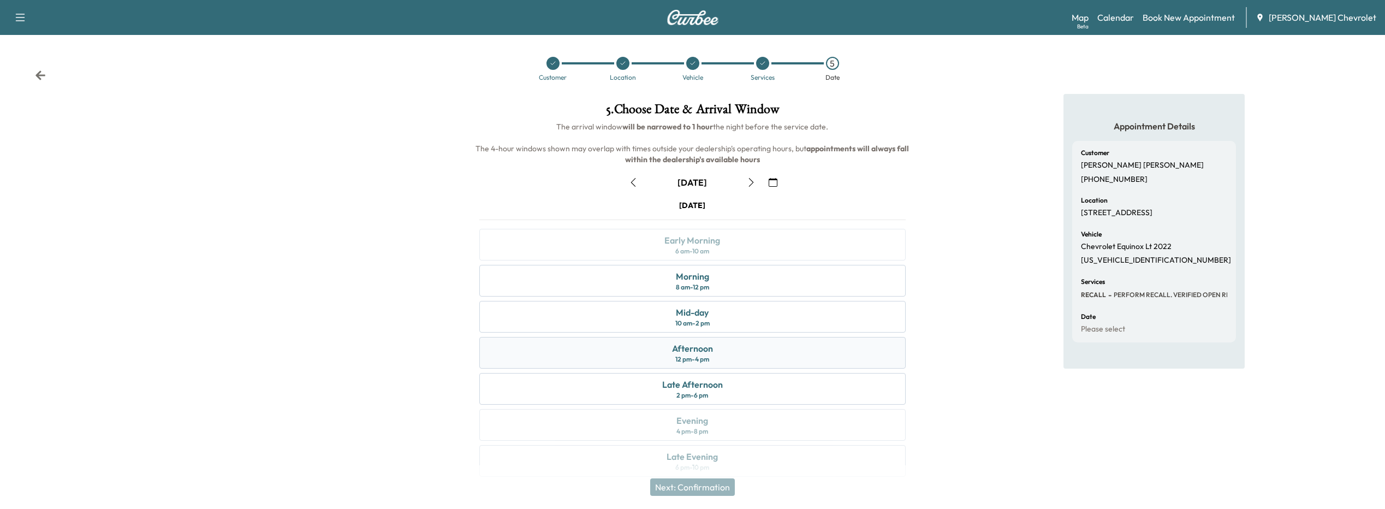
click at [692, 361] on div "12 pm - 4 pm" at bounding box center [692, 359] width 34 height 9
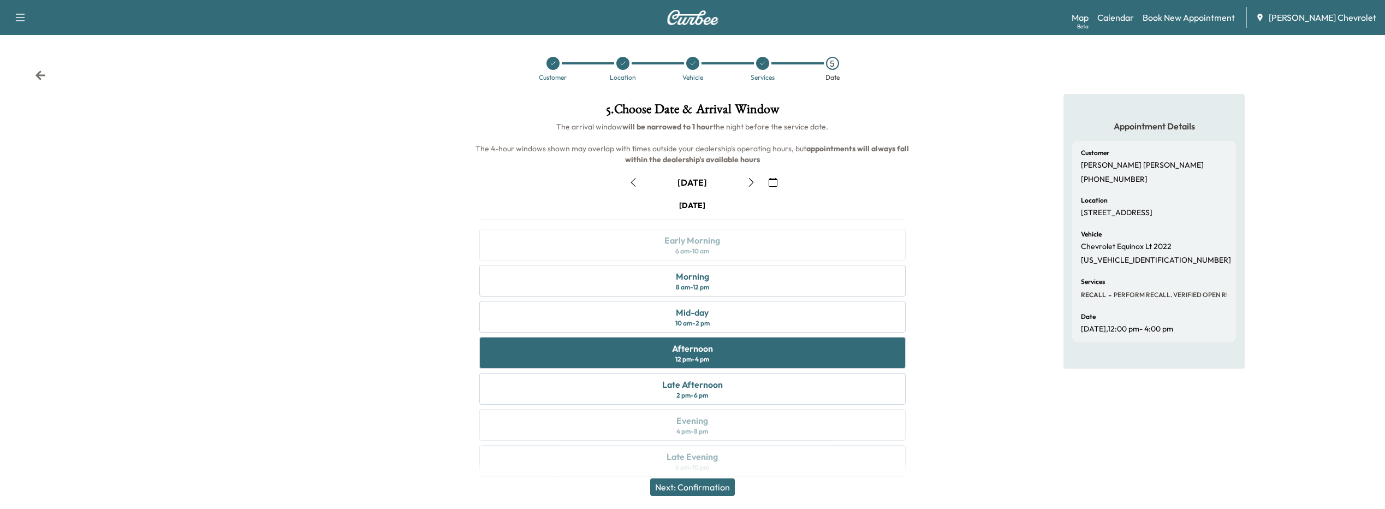
click at [715, 490] on button "Next: Confirmation" at bounding box center [692, 486] width 85 height 17
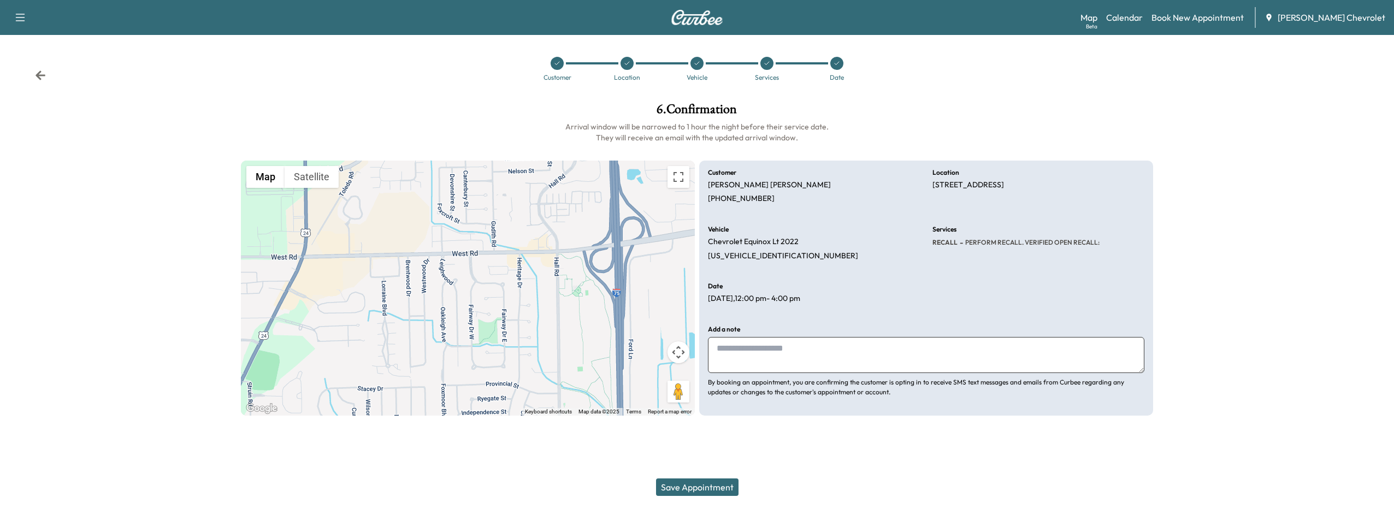
click at [719, 484] on button "Save Appointment" at bounding box center [697, 486] width 82 height 17
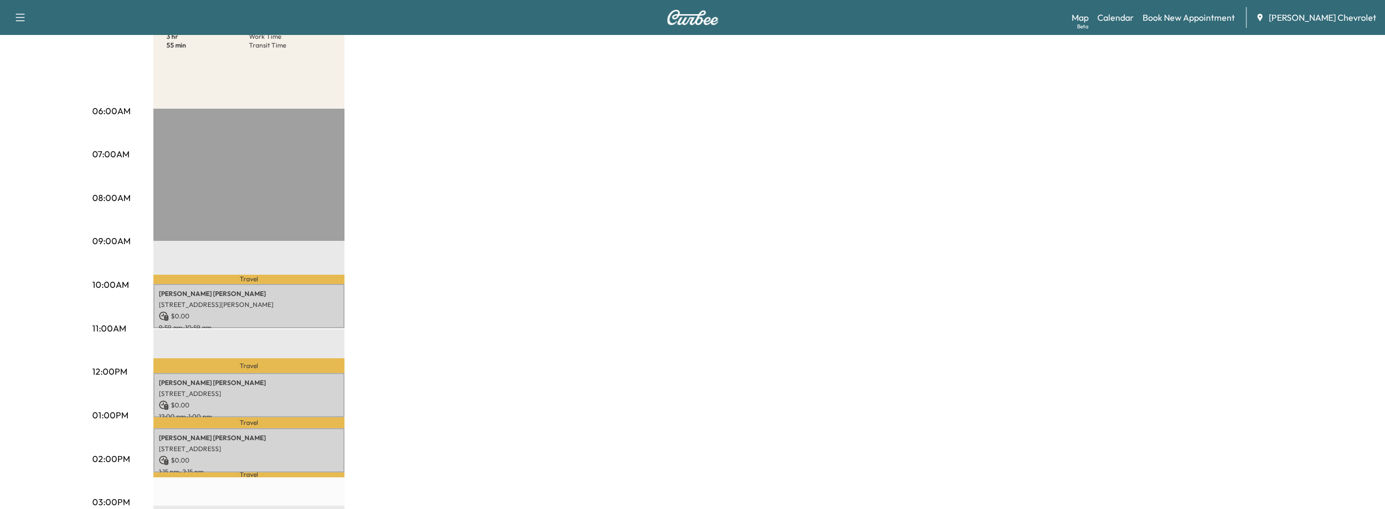
scroll to position [273, 0]
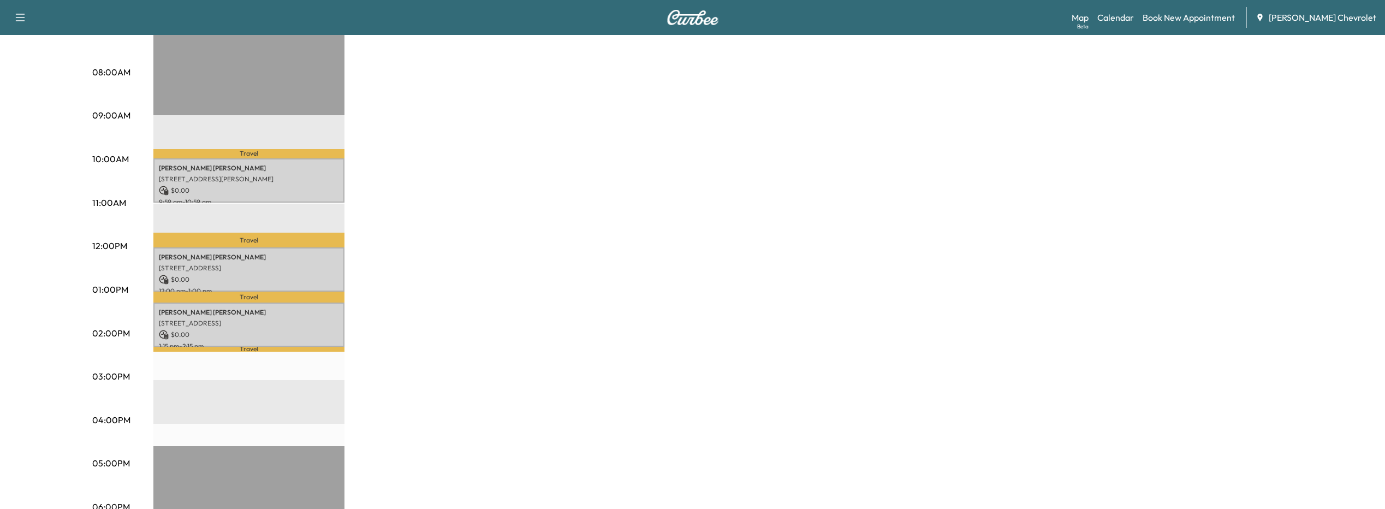
click at [260, 347] on p "Travel" at bounding box center [248, 349] width 191 height 5
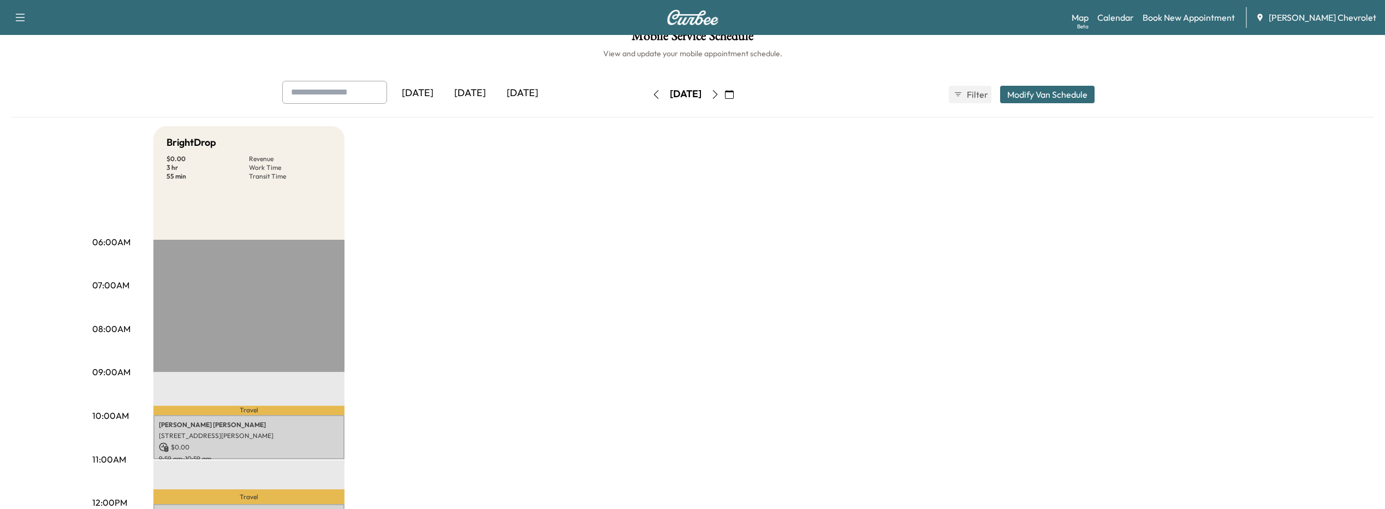
scroll to position [0, 0]
